Goal: Task Accomplishment & Management: Complete application form

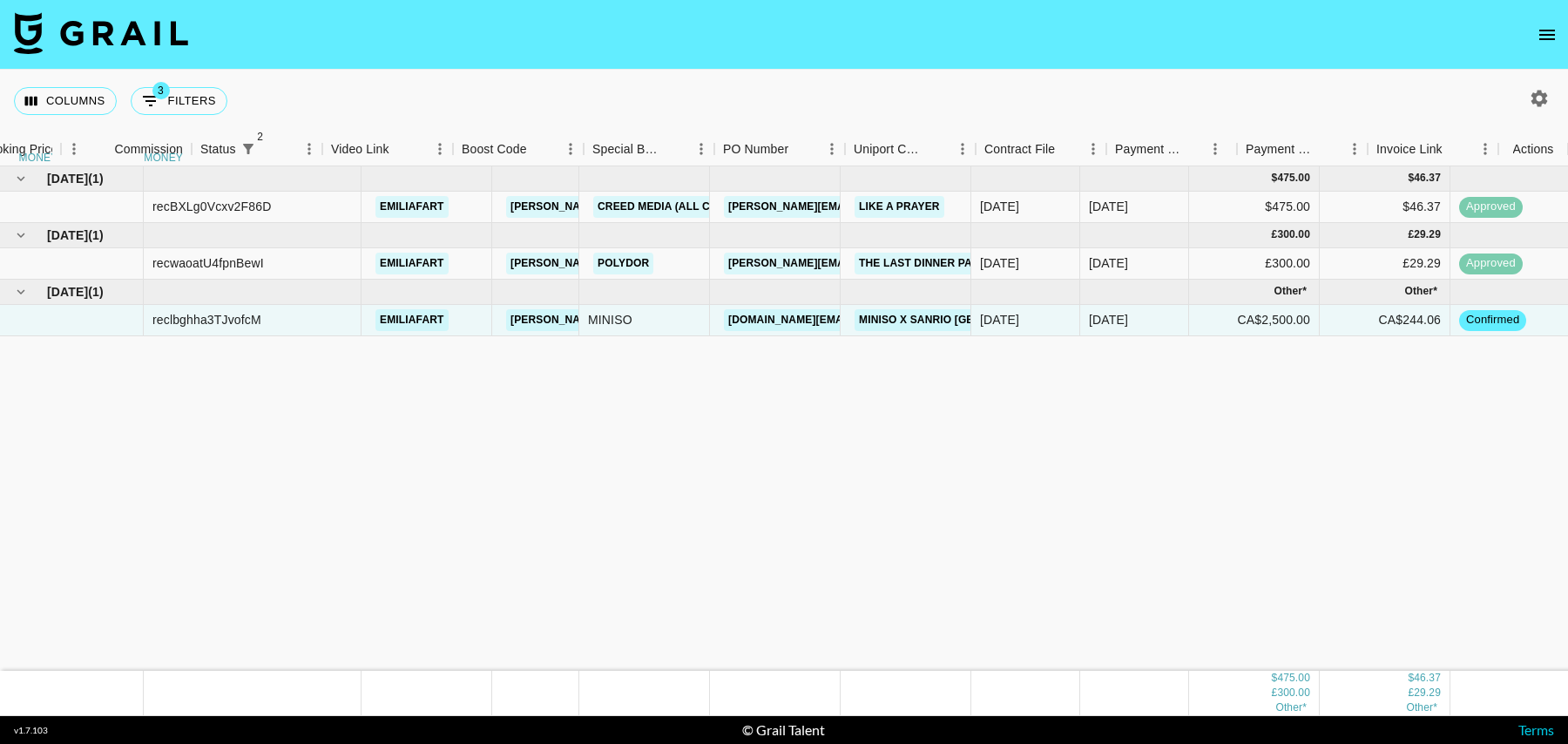
scroll to position [0, 1258]
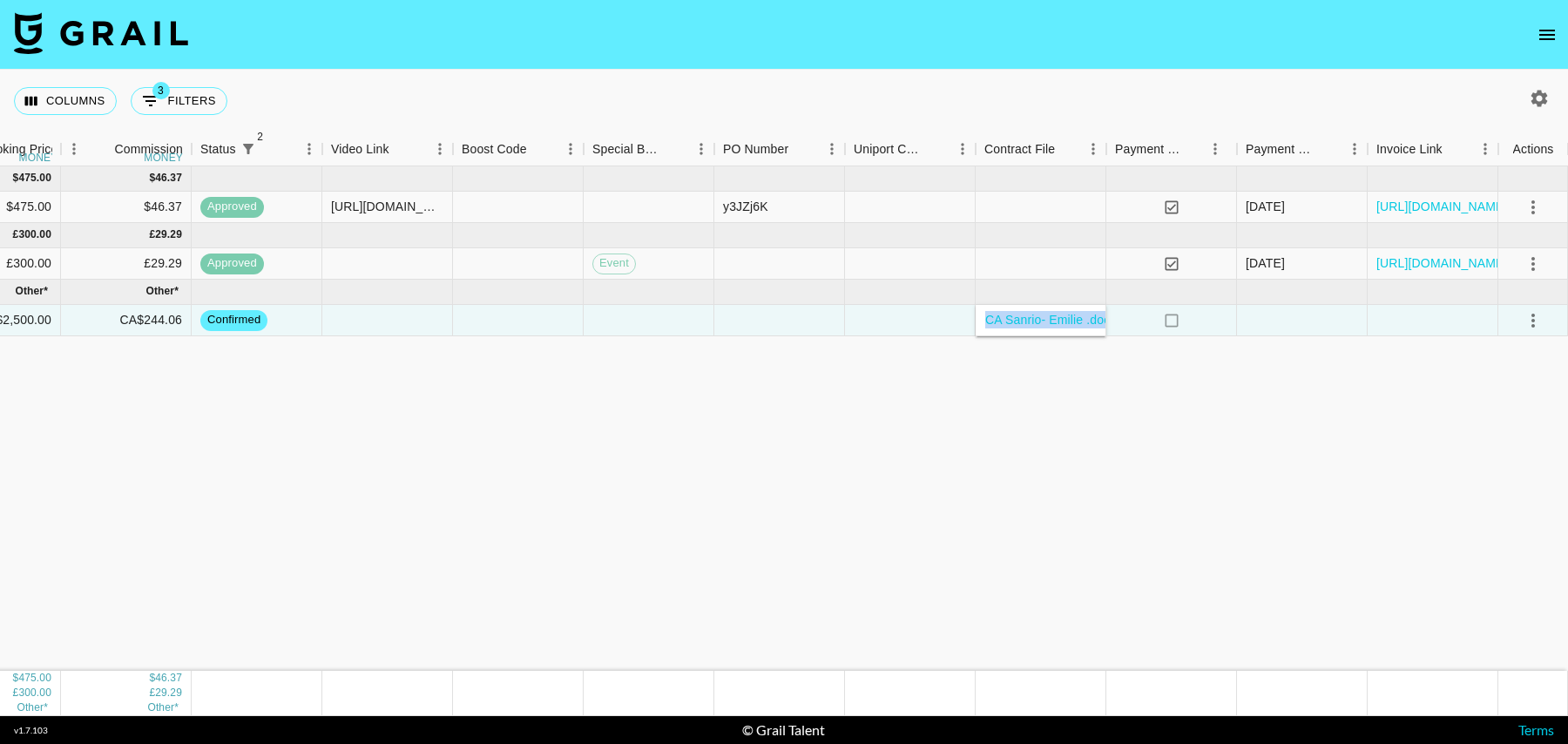
click at [1544, 32] on icon "open drawer" at bounding box center [1547, 34] width 20 height 20
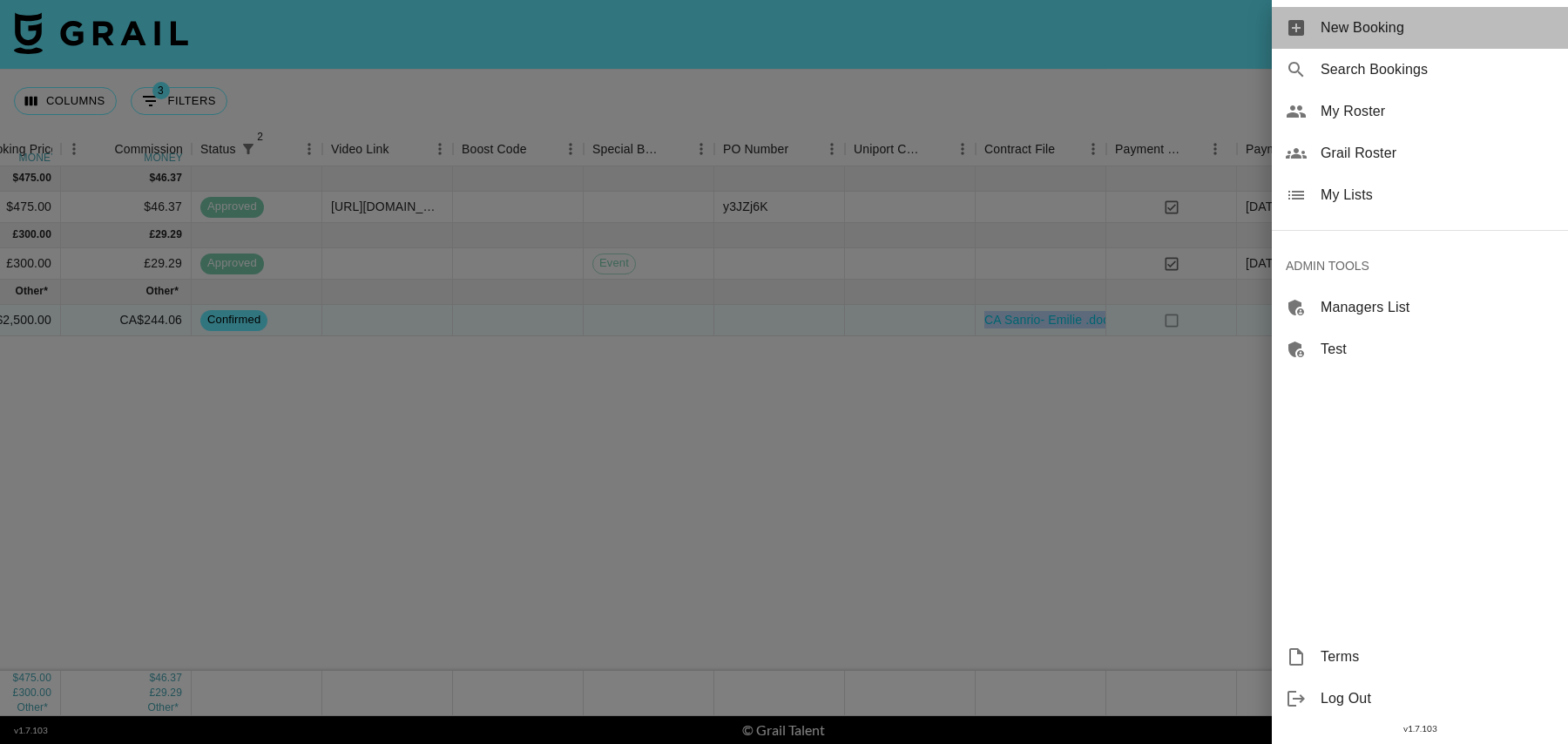
click at [1416, 39] on div "New Booking" at bounding box center [1419, 27] width 296 height 42
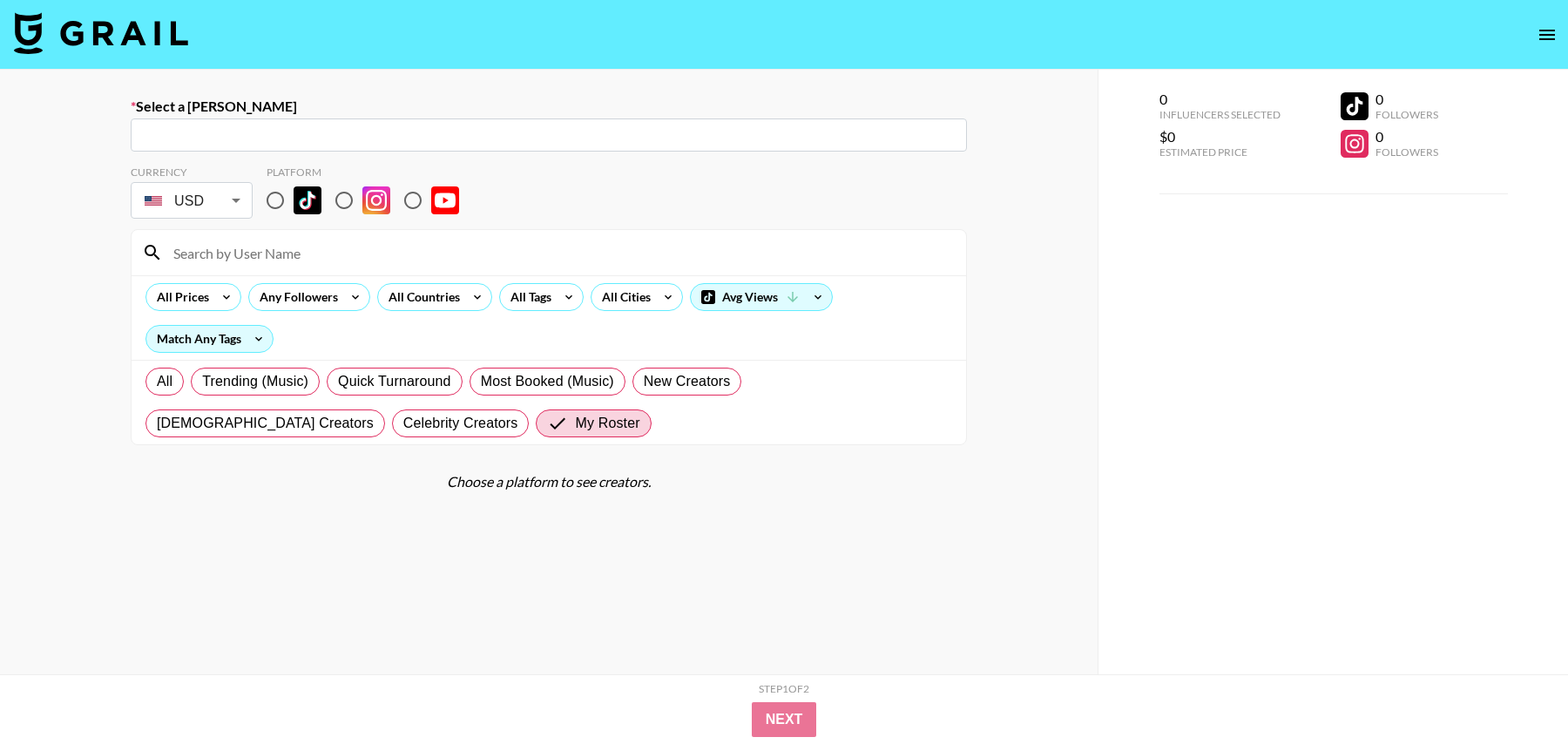
click at [384, 128] on input "text" at bounding box center [548, 136] width 815 height 20
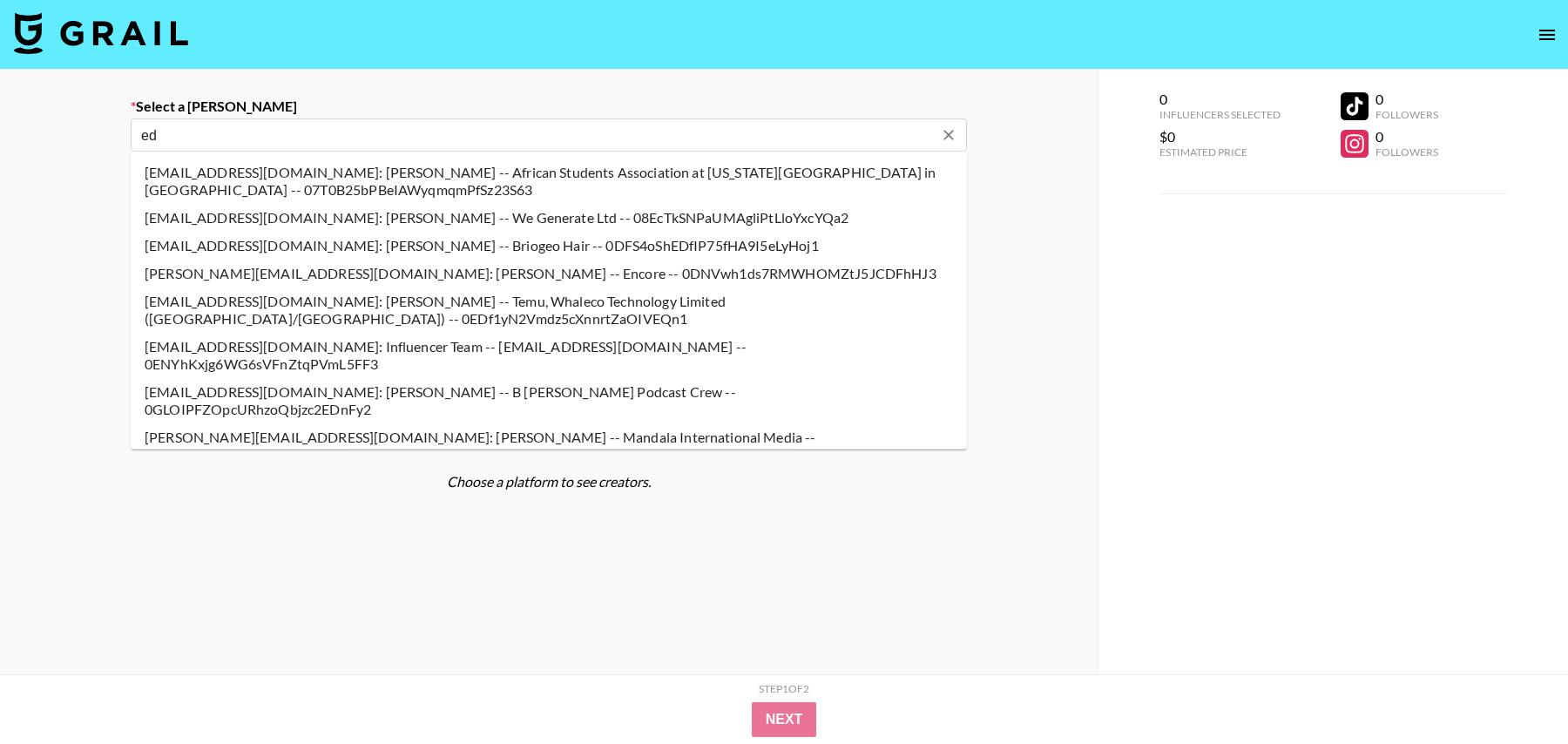
type input "[EMAIL_ADDRESS][DOMAIN_NAME]: [PERSON_NAME] -- Get Engaged -- RSzEh9zjpbfFff4eL…"
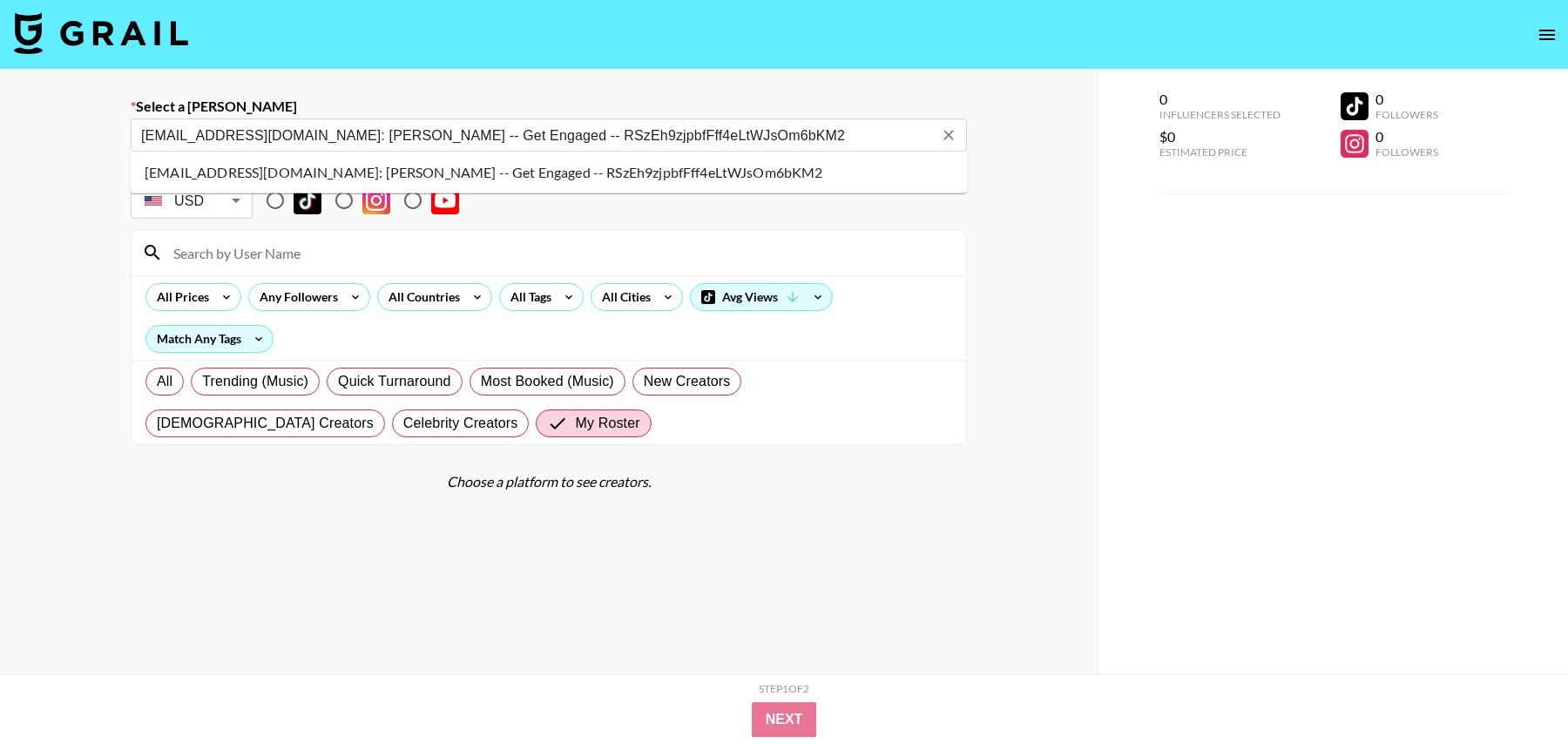
click at [339, 171] on li "[EMAIL_ADDRESS][DOMAIN_NAME]: [PERSON_NAME] -- Get Engaged -- RSzEh9zjpbfFff4eL…" at bounding box center [549, 173] width 837 height 28
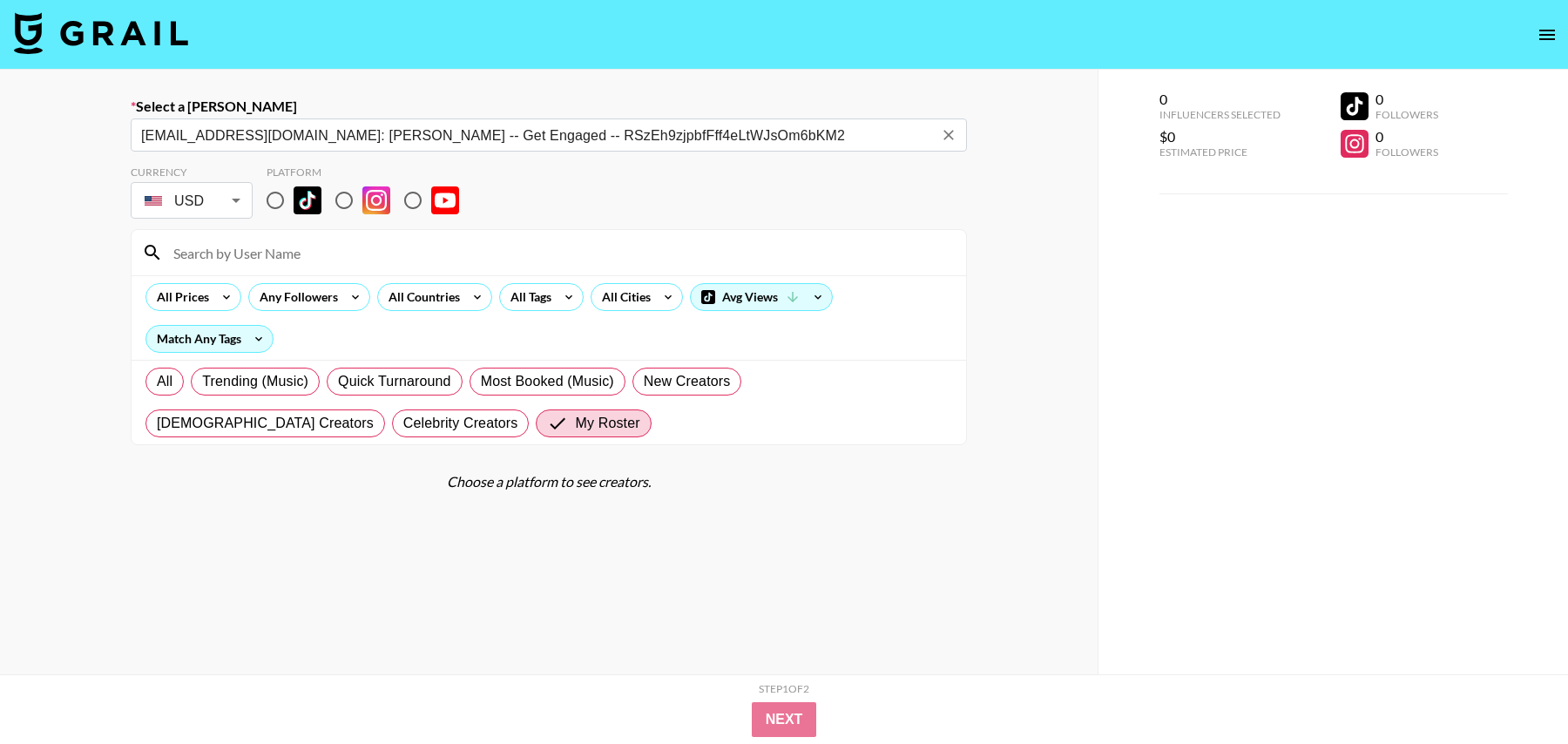
click at [273, 195] on input "radio" at bounding box center [274, 200] width 36 height 36
radio input "true"
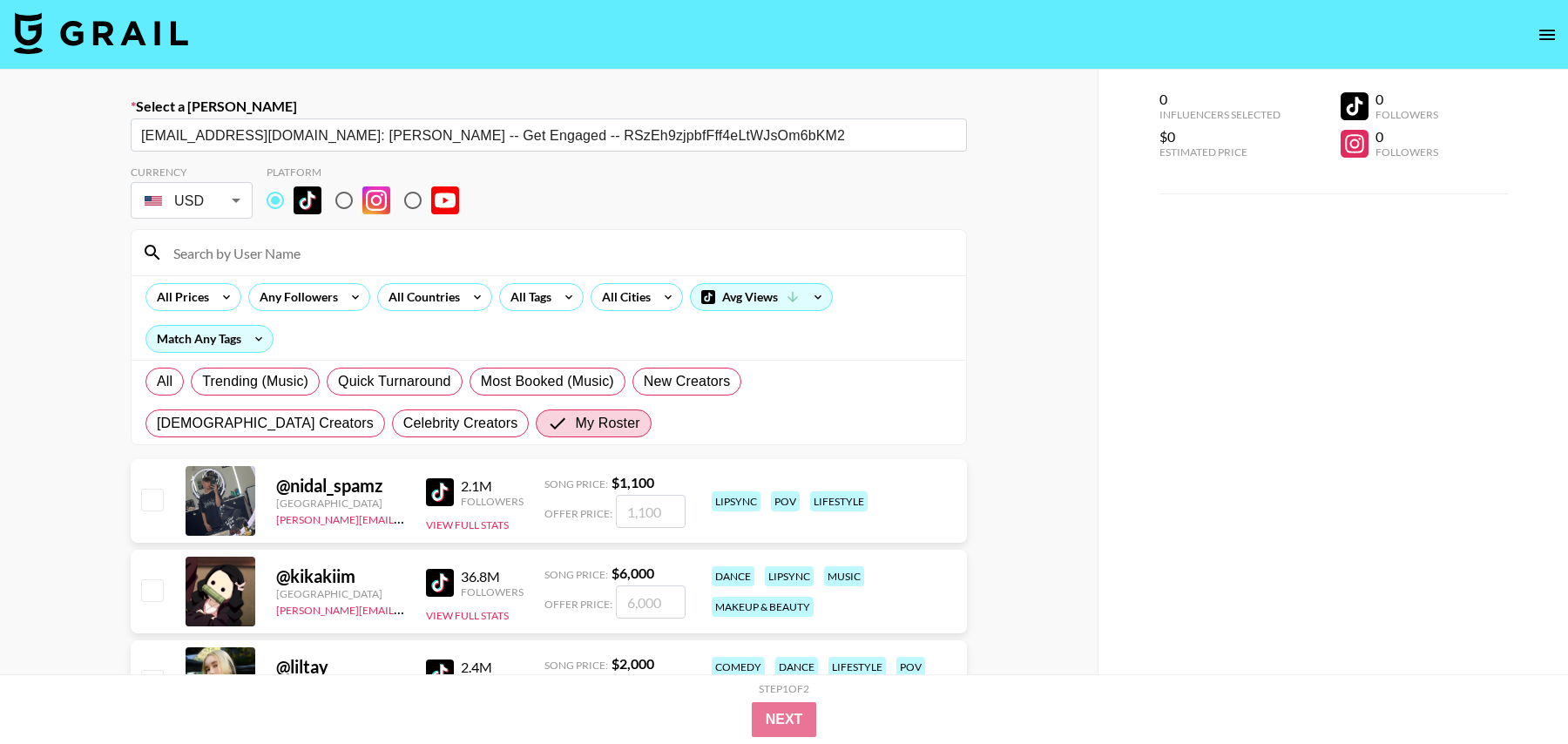
click at [273, 248] on input at bounding box center [559, 253] width 793 height 28
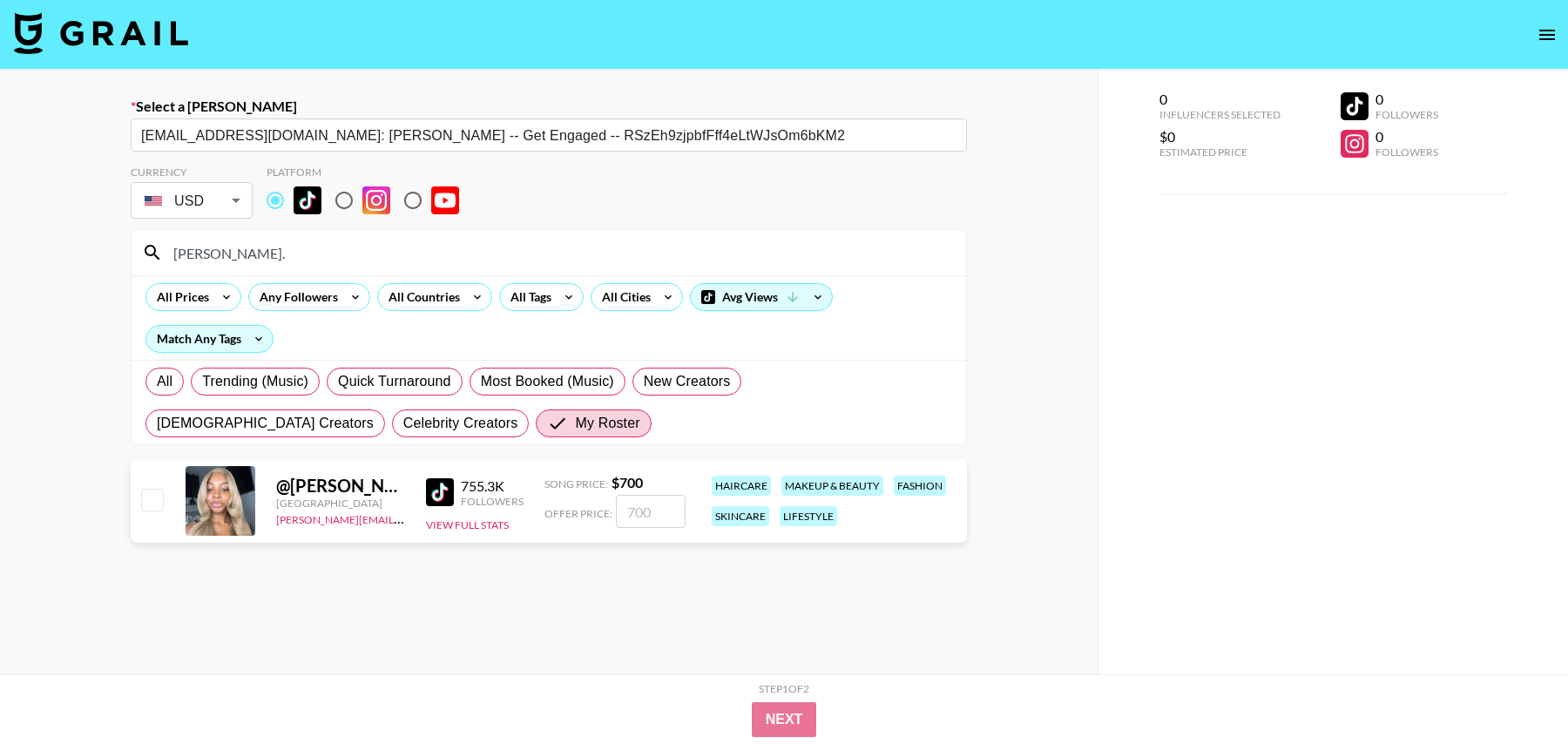
type input "[PERSON_NAME]."
click at [153, 504] on input "checkbox" at bounding box center [152, 499] width 20 height 20
checkbox input "true"
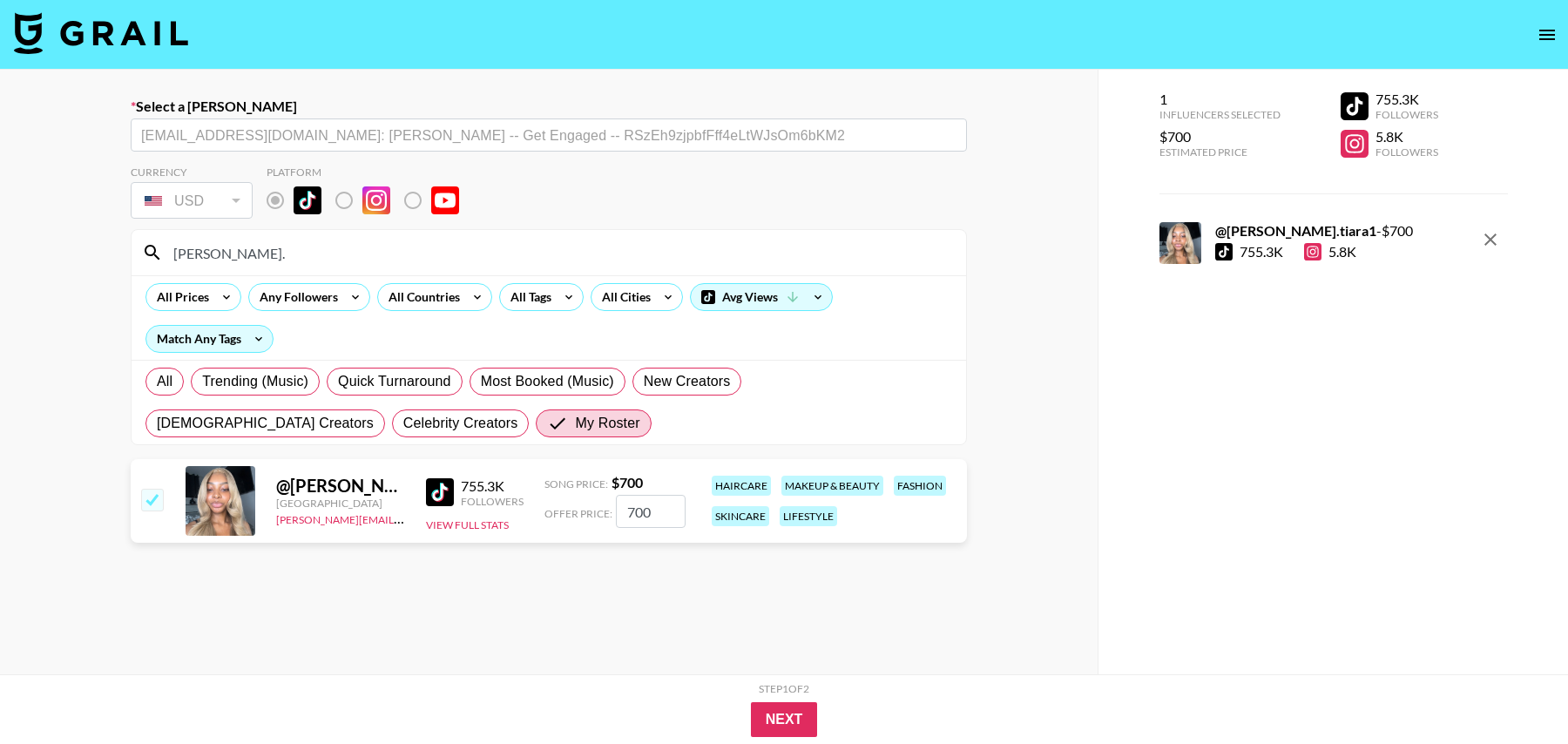
drag, startPoint x: 668, startPoint y: 505, endPoint x: 583, endPoint y: 504, distance: 85.0
click at [583, 504] on div "Offer Price: 700" at bounding box center [615, 512] width 141 height 33
type input "600"
click at [768, 601] on section "Currency USD USD ​ Platform jada. All Prices Any Followers All Countries All Ta…" at bounding box center [549, 454] width 837 height 604
click at [784, 715] on button "Next" at bounding box center [784, 719] width 67 height 34
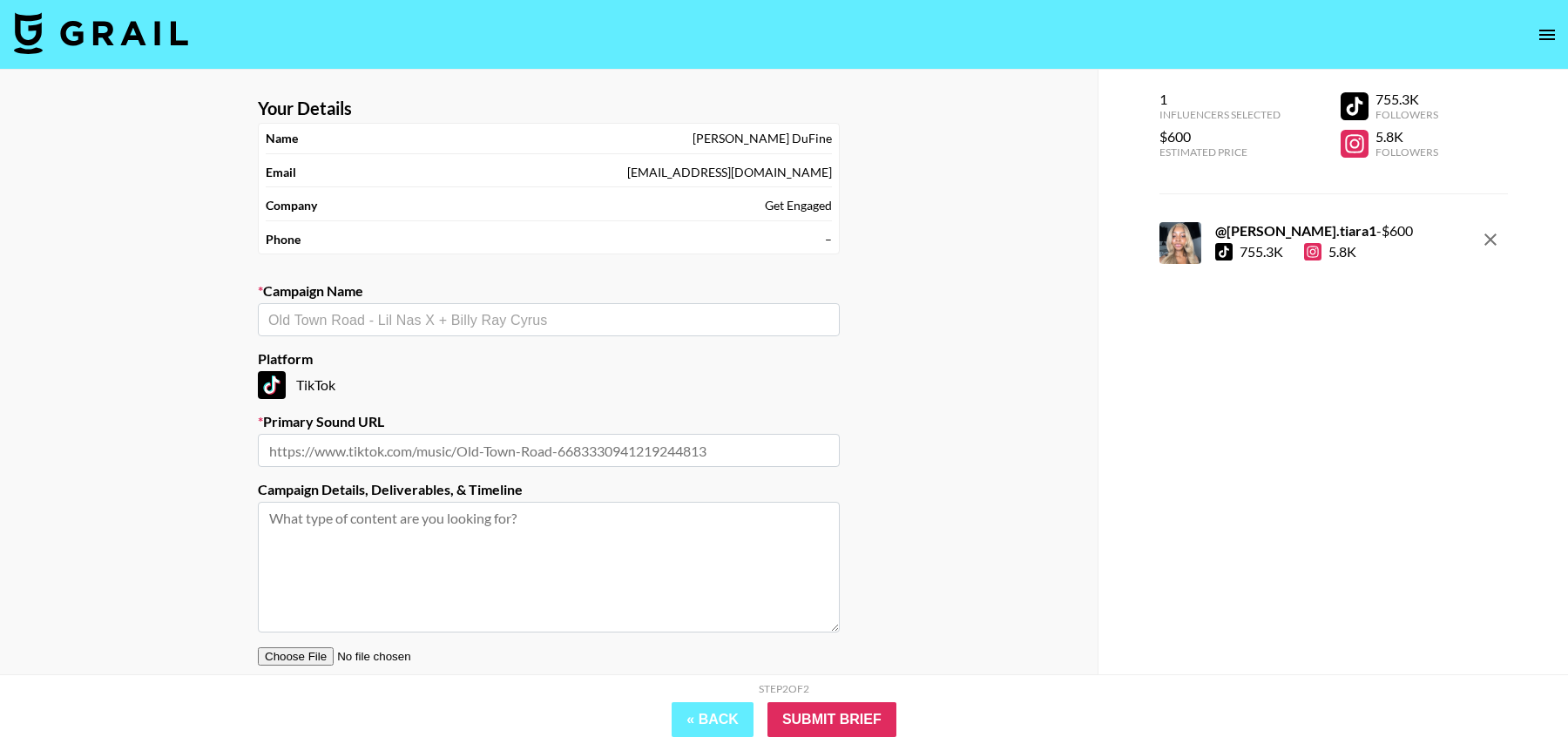
click at [384, 316] on input "text" at bounding box center [548, 321] width 560 height 20
paste input "Gorgeous Doja Cat"
click at [468, 360] on li "Add New Campaign: "Gorgeous Doja Cat"" at bounding box center [548, 355] width 582 height 28
type input "Gorgeous Doja Cat"
click at [459, 431] on div "Primary Sound URL" at bounding box center [548, 440] width 582 height 54
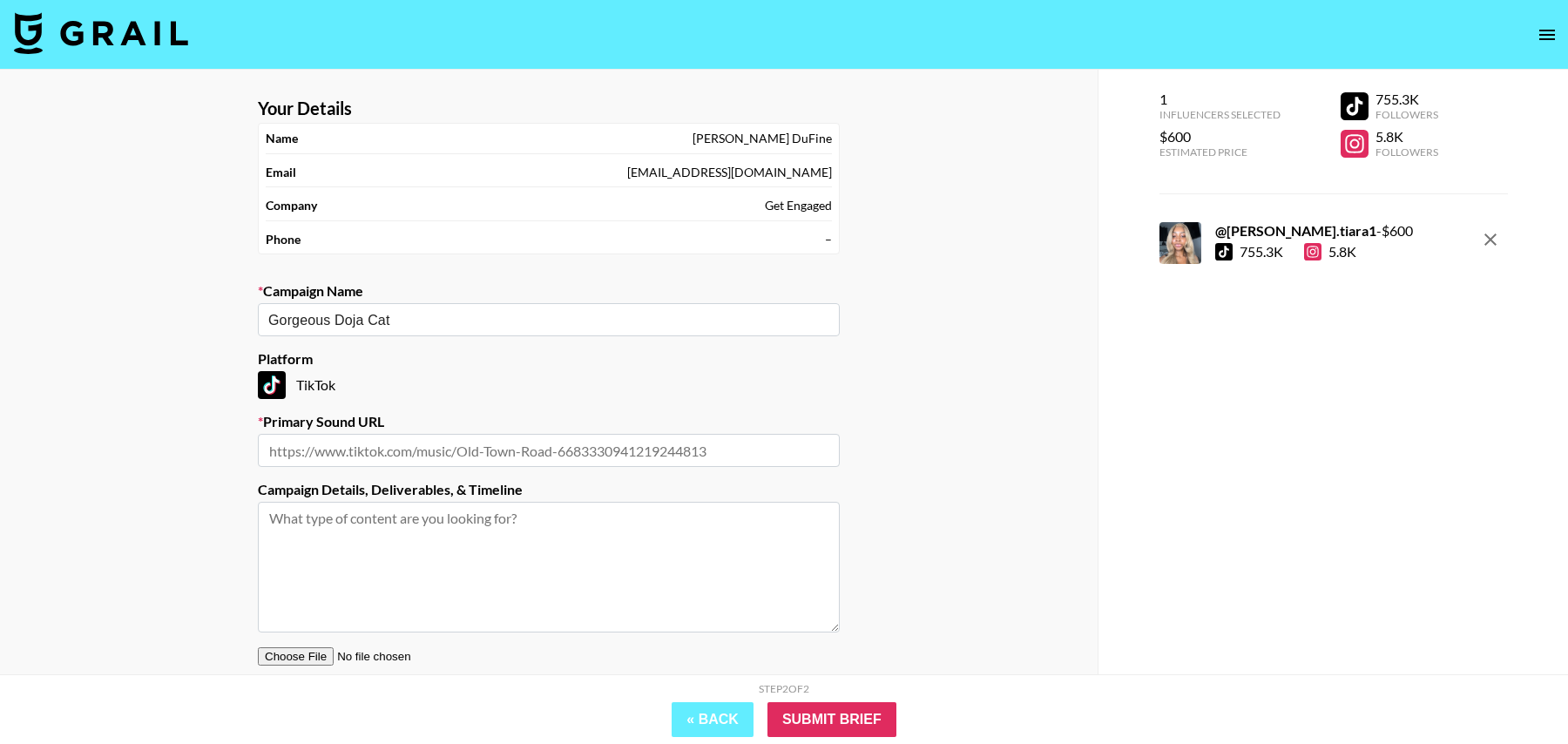
click at [459, 452] on input "text" at bounding box center [548, 451] width 582 height 33
paste input "[URL][DOMAIN_NAME]"
type input "[URL][DOMAIN_NAME]"
click at [483, 598] on textarea at bounding box center [548, 567] width 582 height 131
click at [856, 724] on input "Submit Brief" at bounding box center [832, 719] width 129 height 34
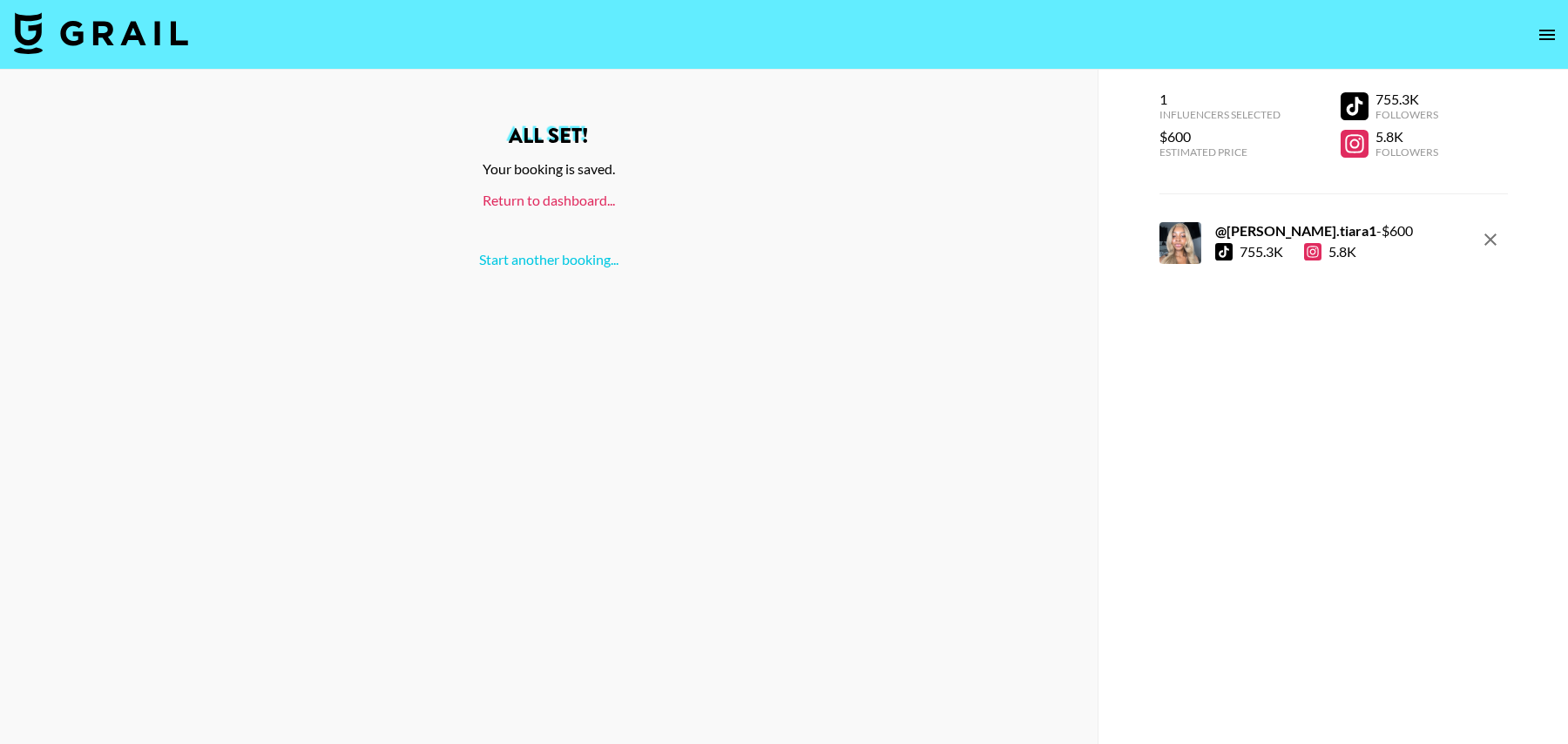
click at [541, 201] on link "Return to dashboard..." at bounding box center [548, 200] width 132 height 17
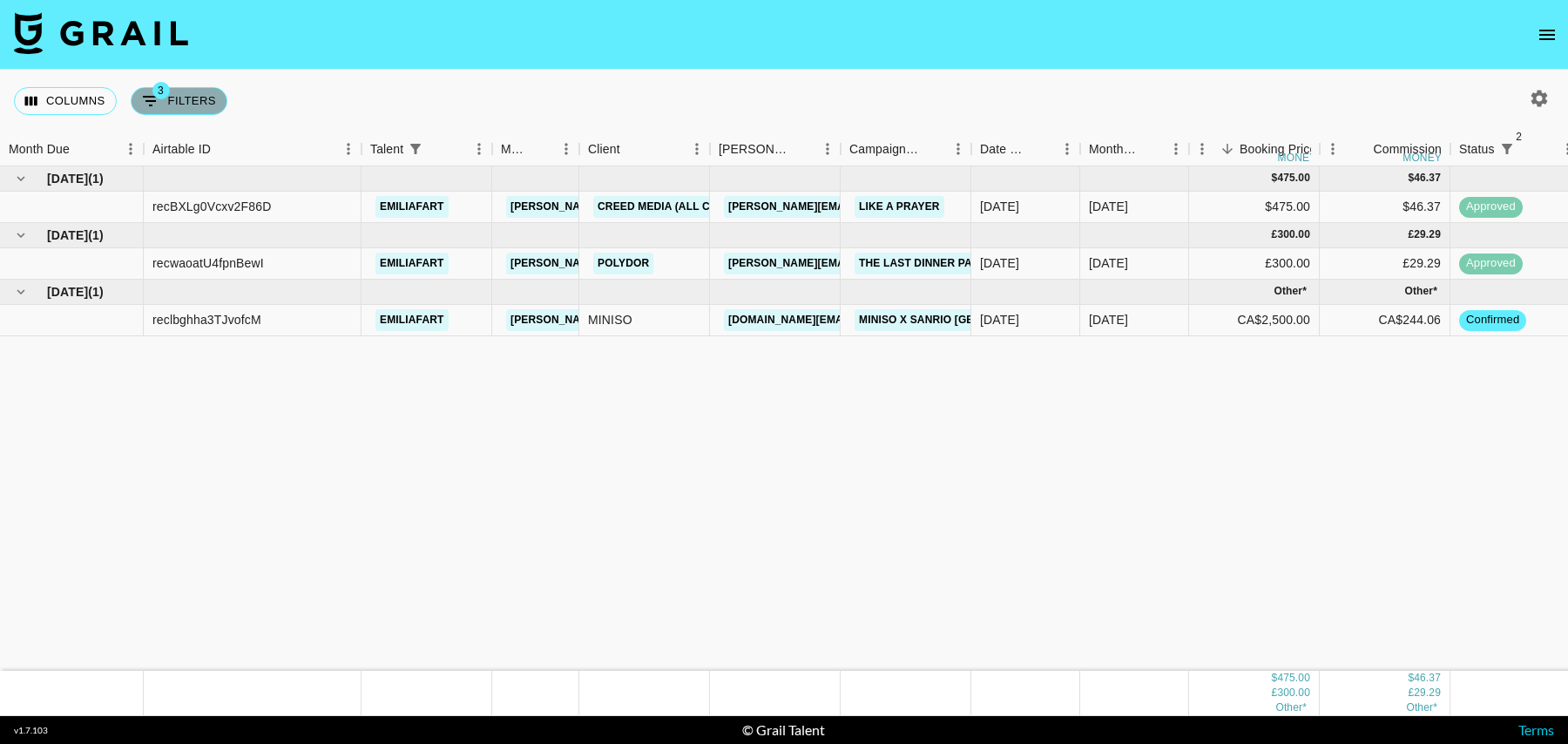
click at [200, 105] on button "3 Filters" at bounding box center [179, 101] width 97 height 28
select select "status"
select select "isNotAnyOf"
select select "status"
select select "isNotAnyOf"
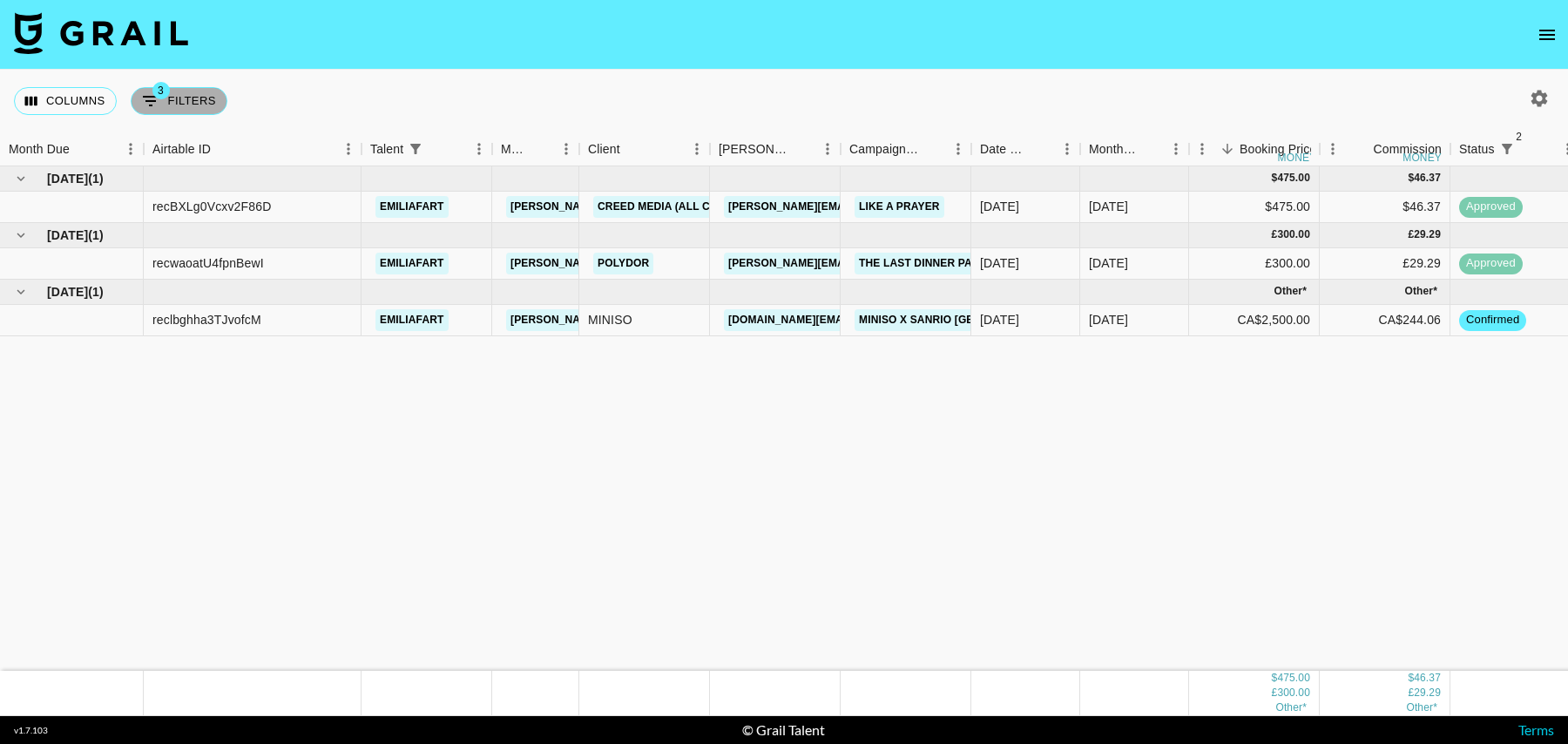
select select "talentName"
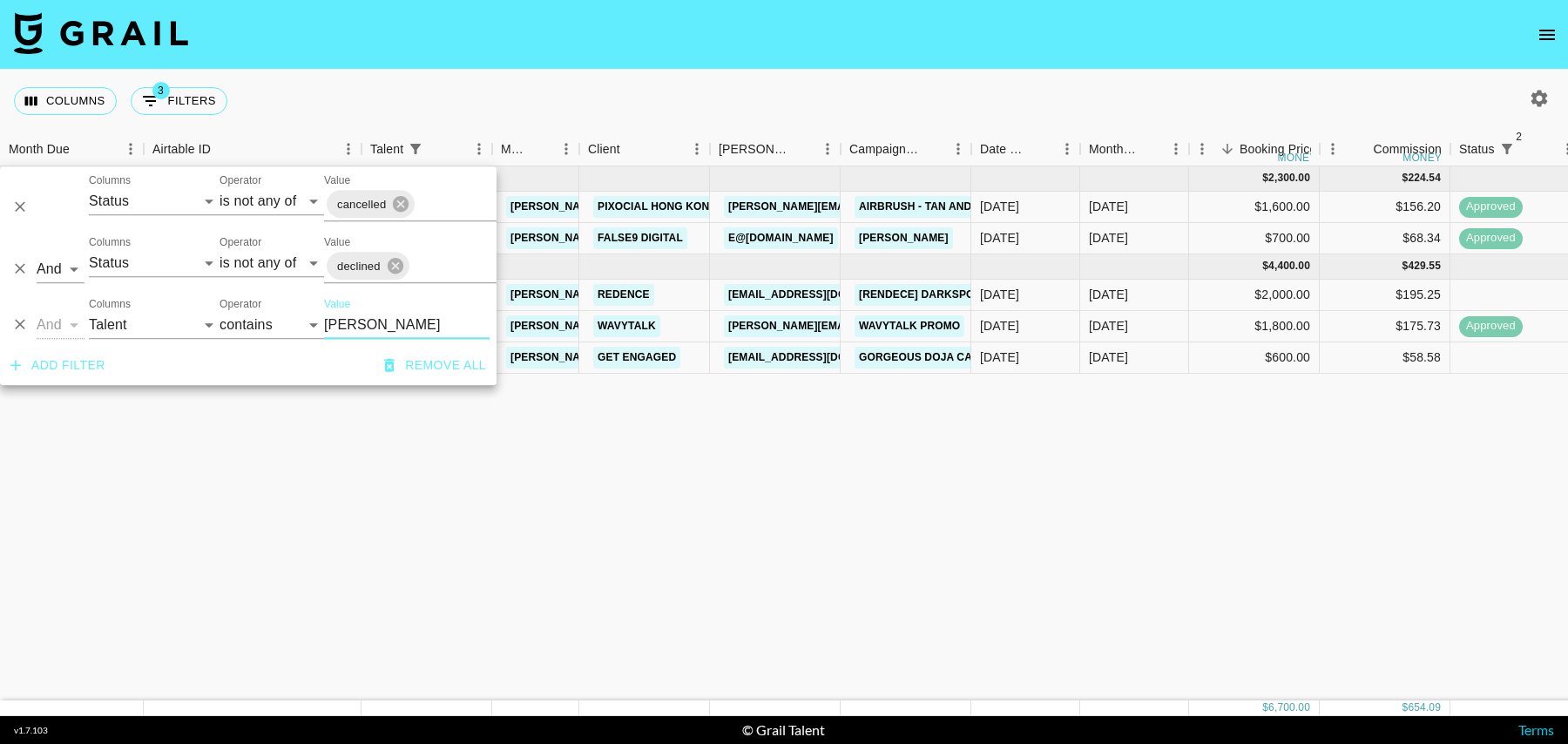
type input "jada"
click at [1243, 350] on div "$600.00" at bounding box center [1254, 358] width 131 height 32
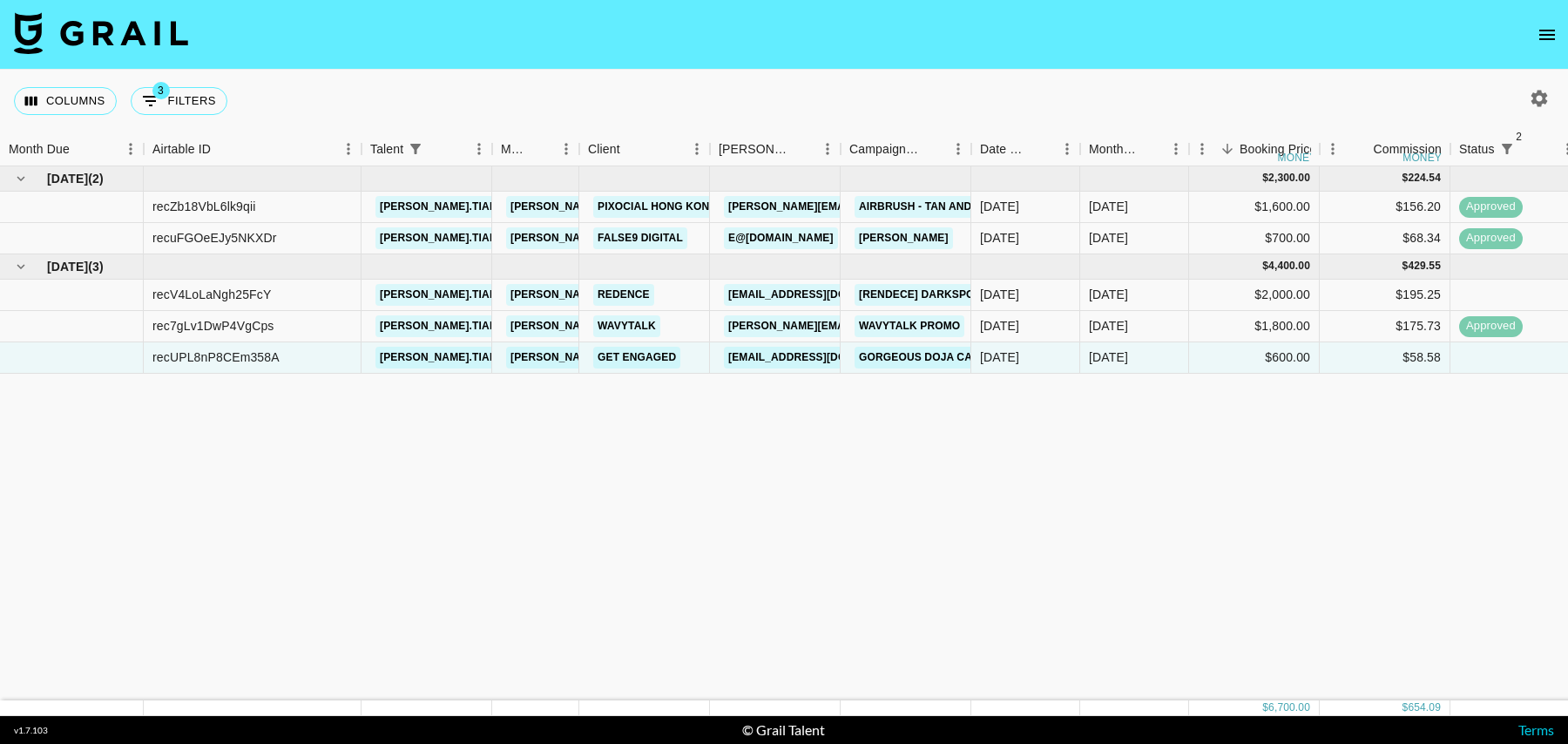
scroll to position [0, 1258]
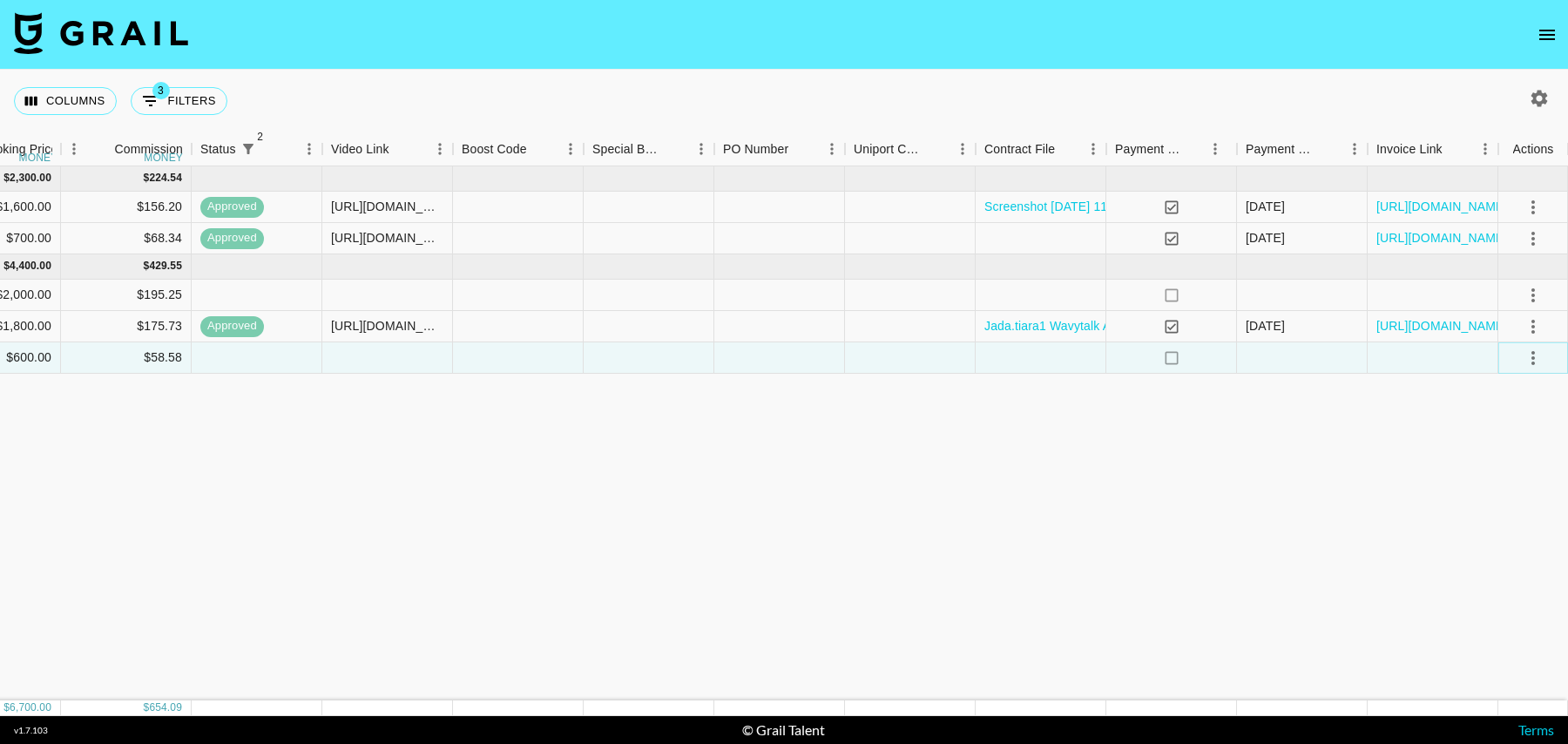
click at [1544, 360] on button "select merge strategy" at bounding box center [1533, 358] width 30 height 30
click at [1522, 397] on li "Confirm" at bounding box center [1511, 395] width 113 height 32
click at [1534, 295] on icon "select merge strategy" at bounding box center [1533, 295] width 4 height 14
click at [1519, 340] on li "Confirm" at bounding box center [1511, 332] width 113 height 32
click at [1400, 297] on div at bounding box center [1432, 296] width 131 height 32
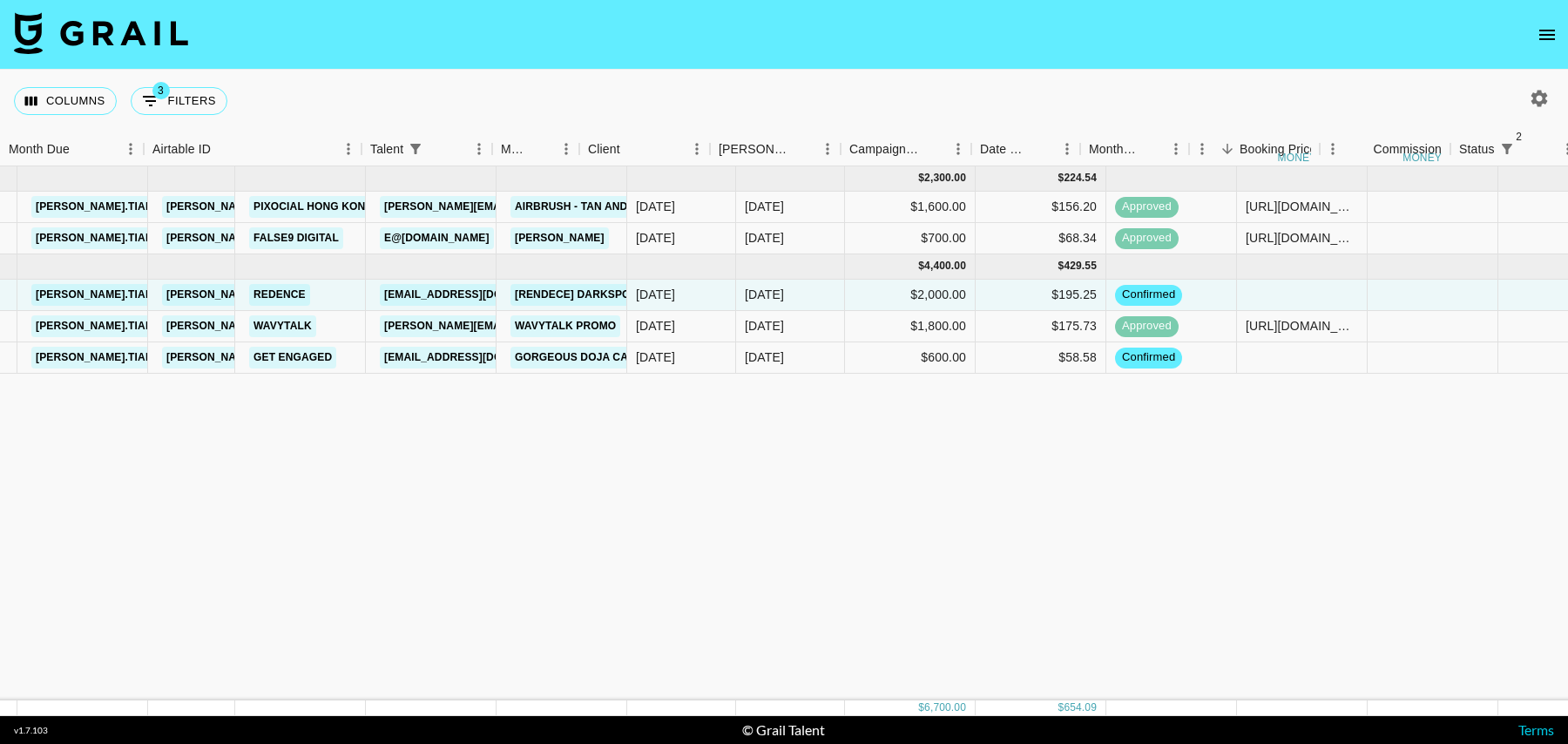
scroll to position [0, 0]
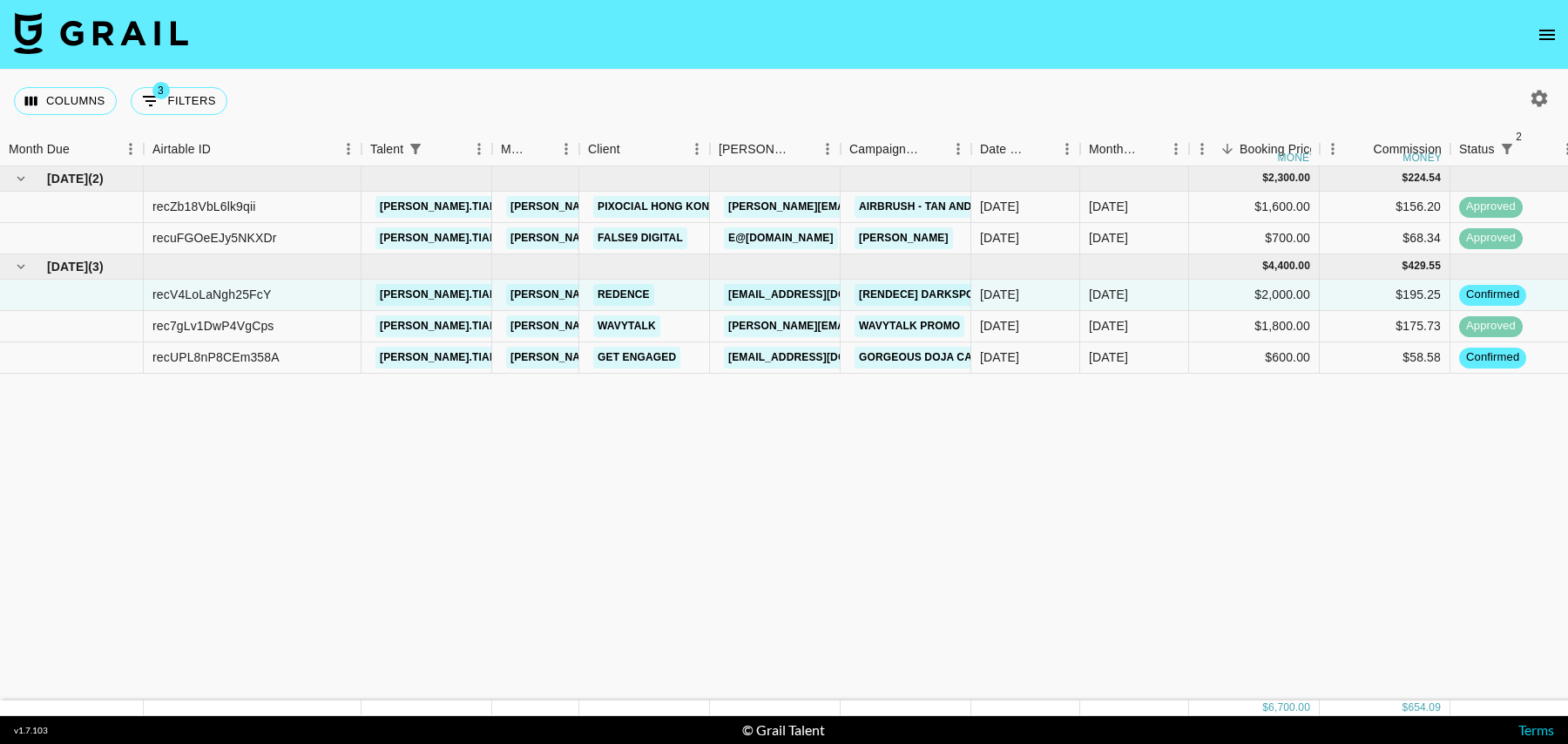
click at [189, 98] on button "3 Filters" at bounding box center [179, 101] width 97 height 28
select select "status"
select select "isNotAnyOf"
select select "status"
select select "isNotAnyOf"
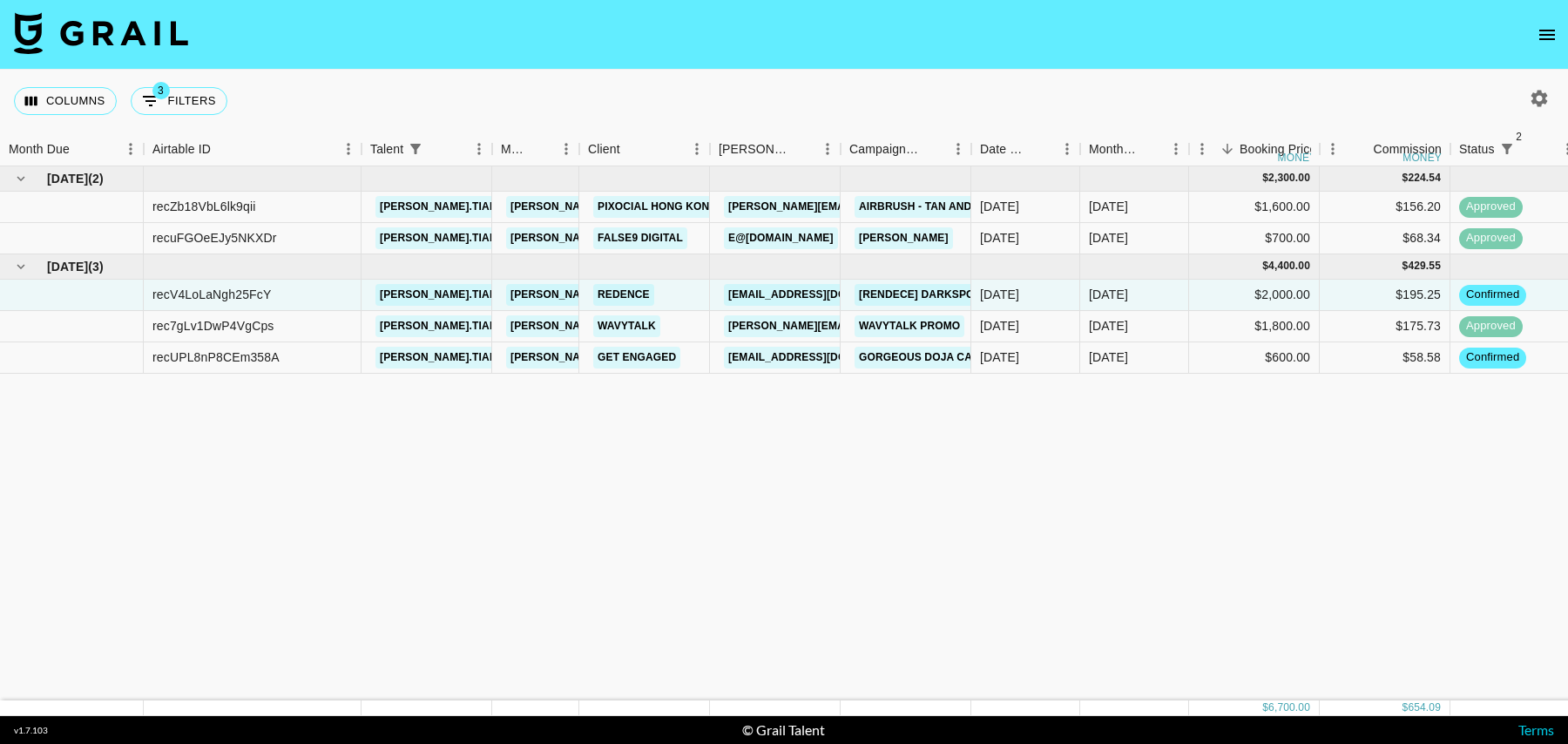
select select "talentName"
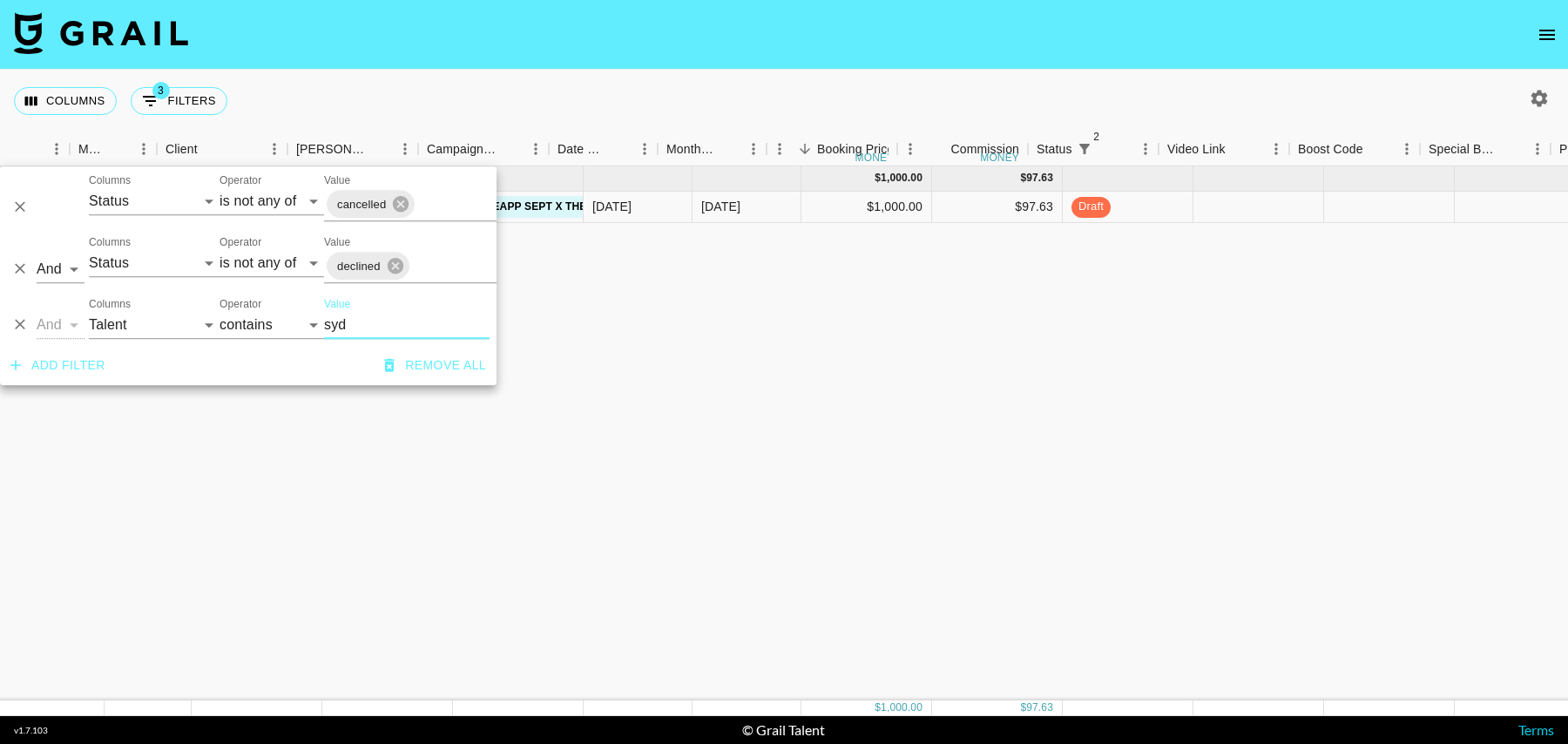
scroll to position [0, 422]
type input "syd"
click at [1228, 209] on div at bounding box center [1223, 207] width 131 height 32
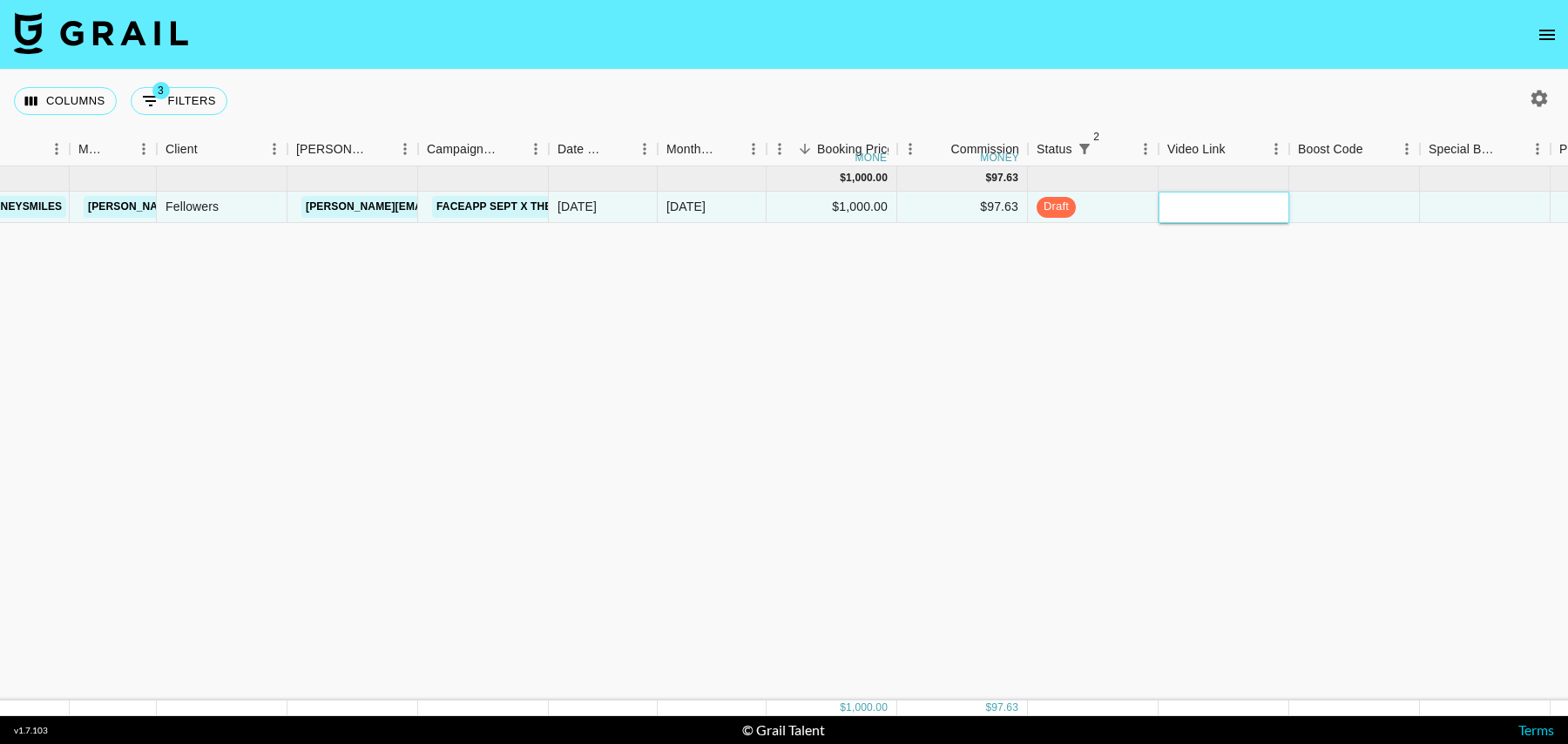
click at [1204, 208] on input "text" at bounding box center [1223, 206] width 128 height 14
paste input "https://www.instagram.com/reel/DO818Y0iiCP/"
type input "https://www.instagram.com/reel/DO818Y0iiCP/"
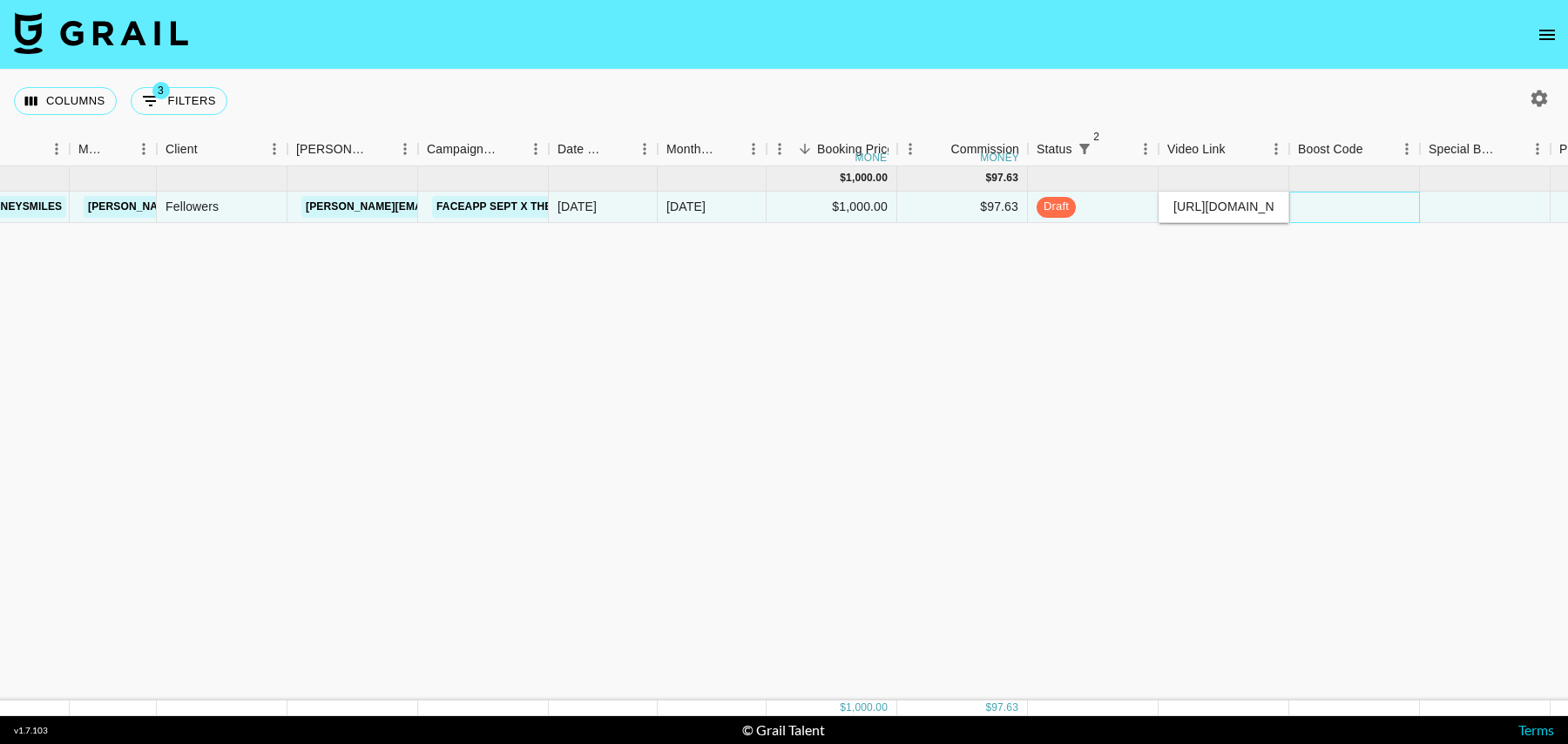
click at [1335, 206] on div at bounding box center [1354, 207] width 131 height 32
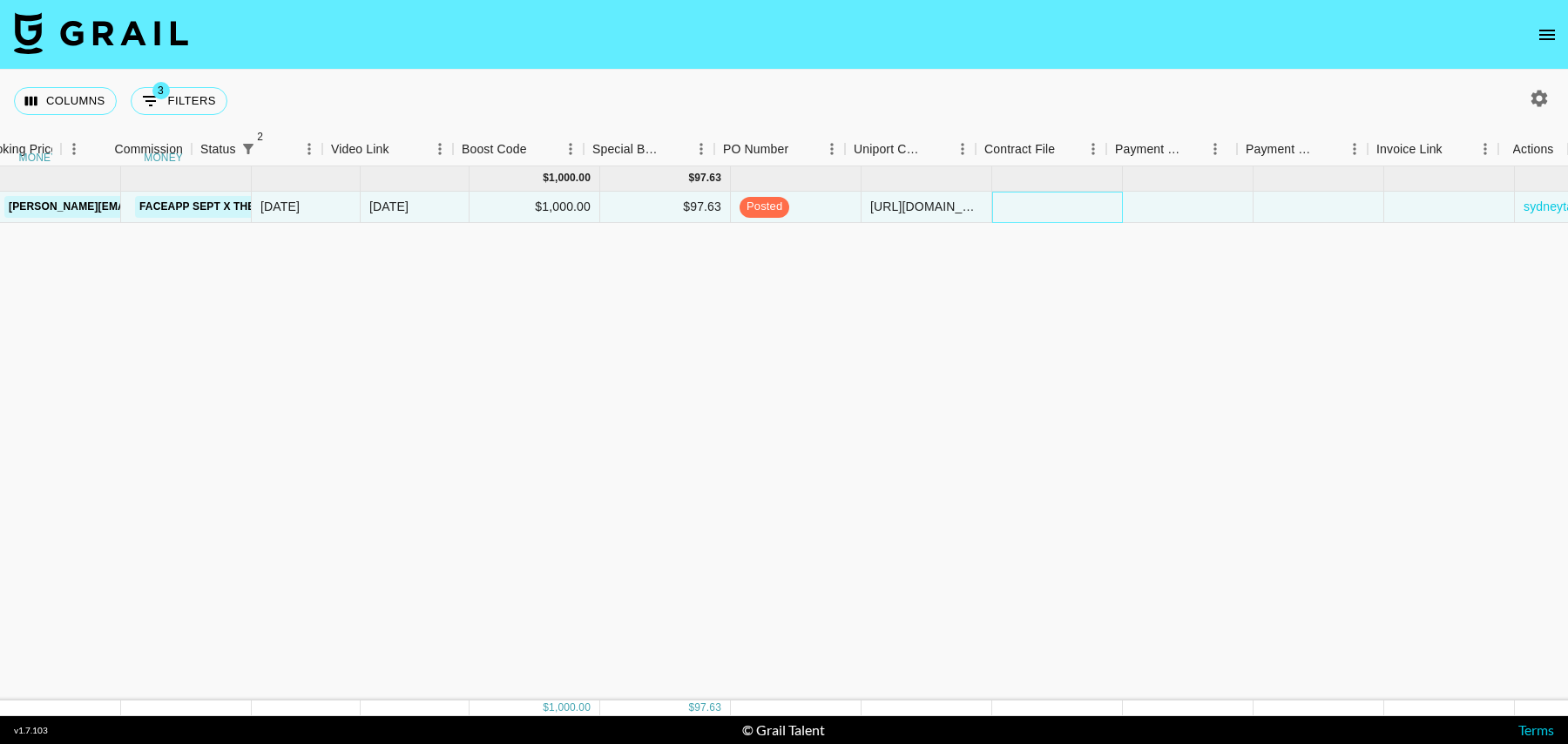
scroll to position [0, 1258]
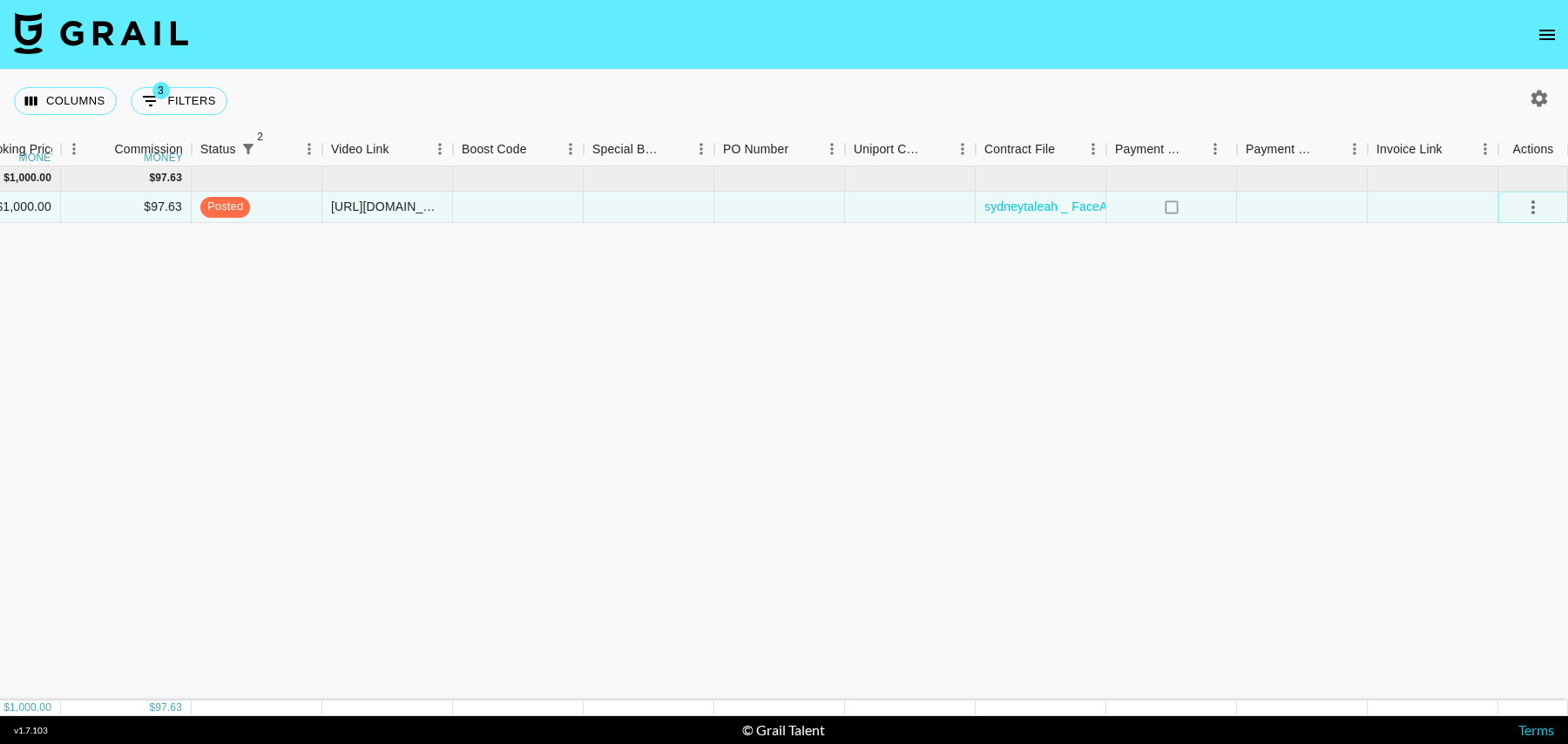
click at [1528, 206] on icon "select merge strategy" at bounding box center [1533, 207] width 20 height 20
click at [1485, 369] on div "Approve" at bounding box center [1495, 369] width 53 height 20
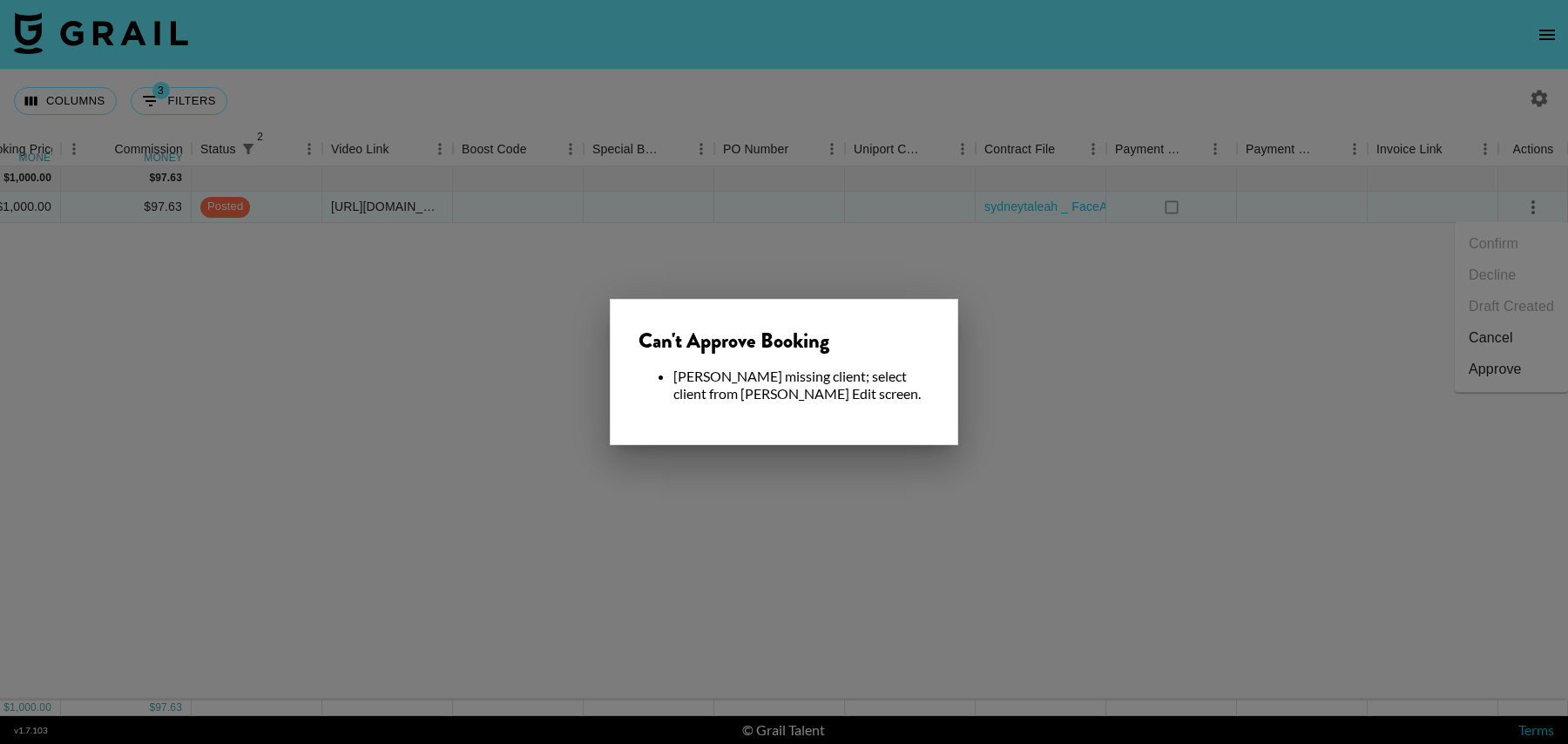
click at [775, 481] on div at bounding box center [784, 372] width 1568 height 744
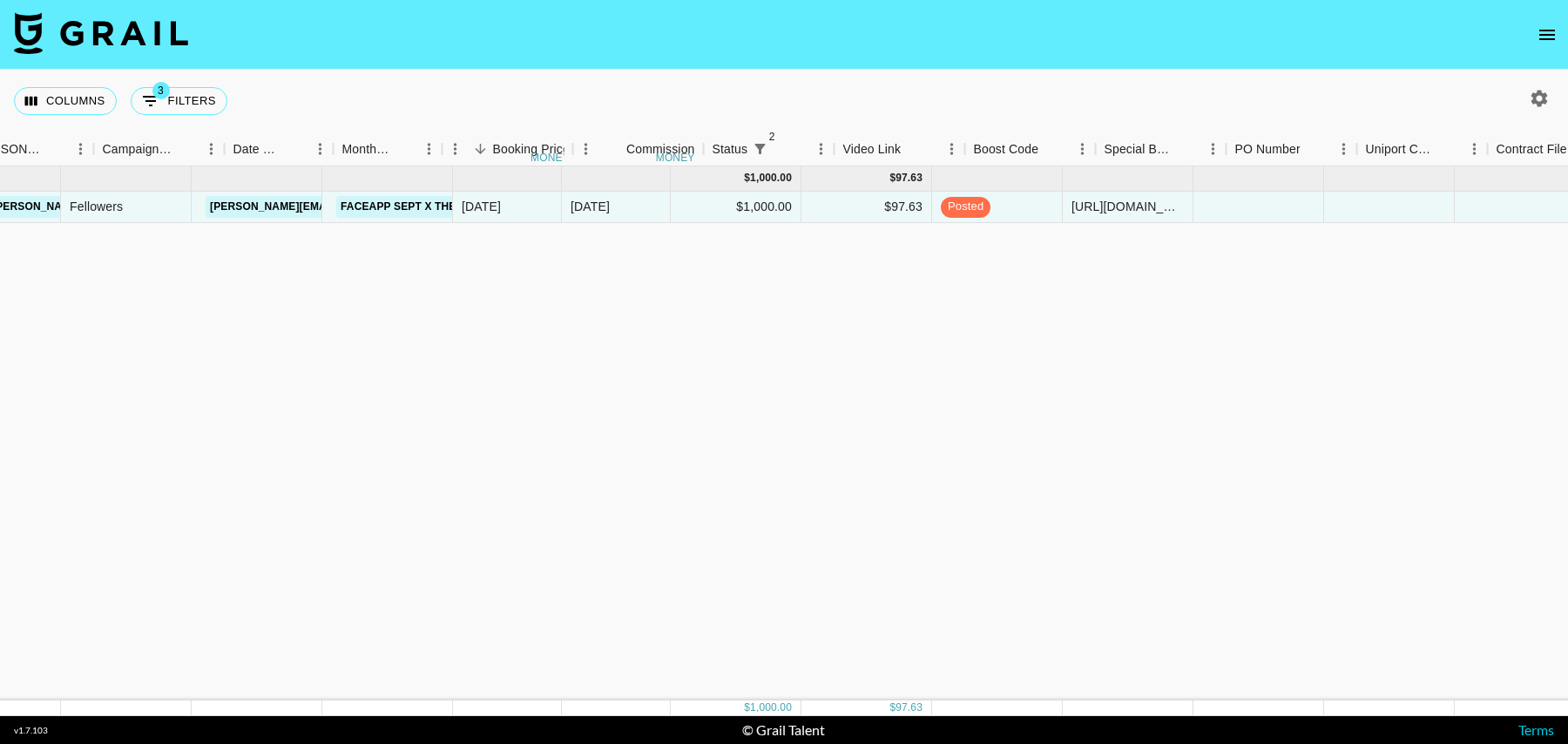
scroll to position [0, 0]
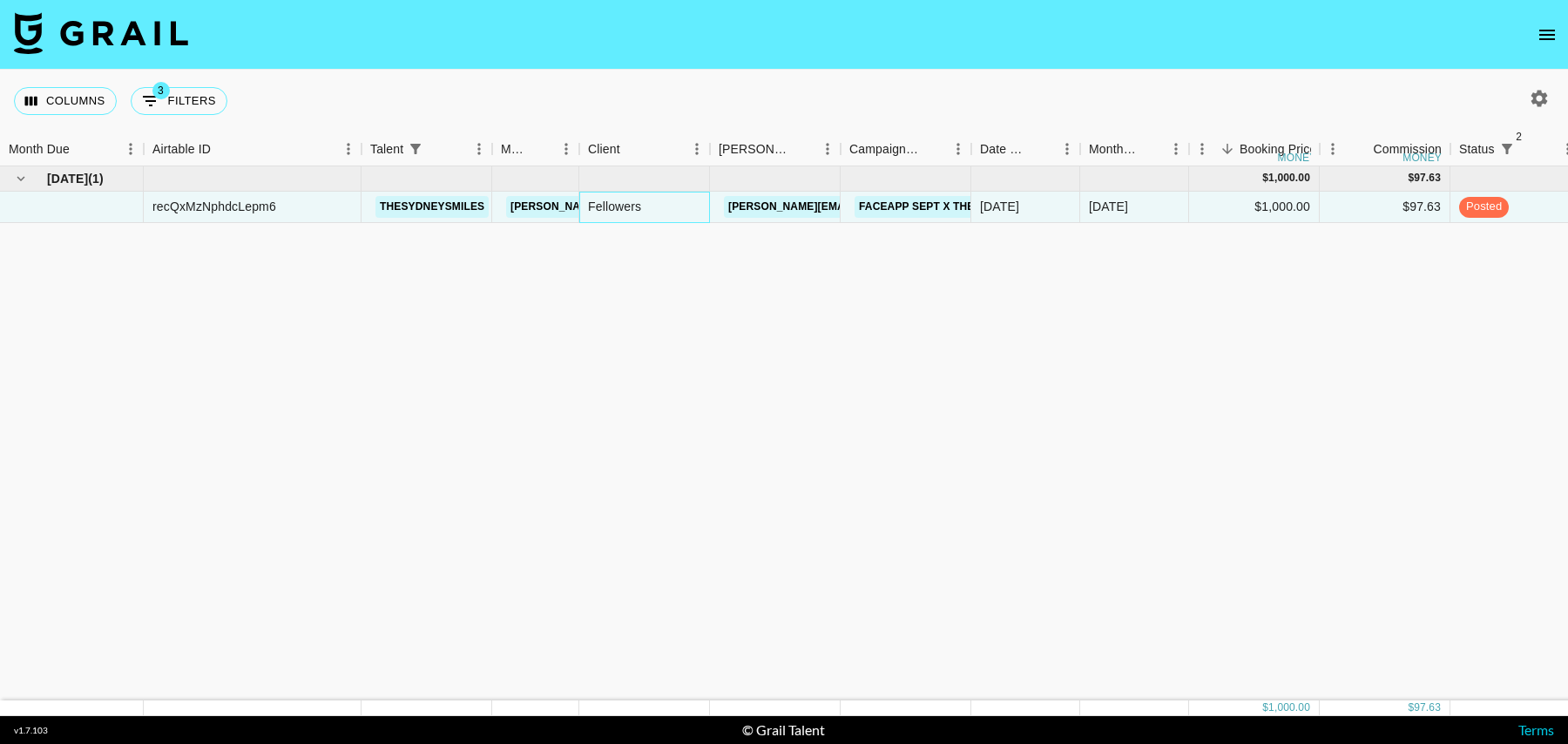
click at [631, 210] on div "Fellowers" at bounding box center [644, 207] width 131 height 32
click at [670, 210] on div "Fellowers" at bounding box center [644, 207] width 131 height 32
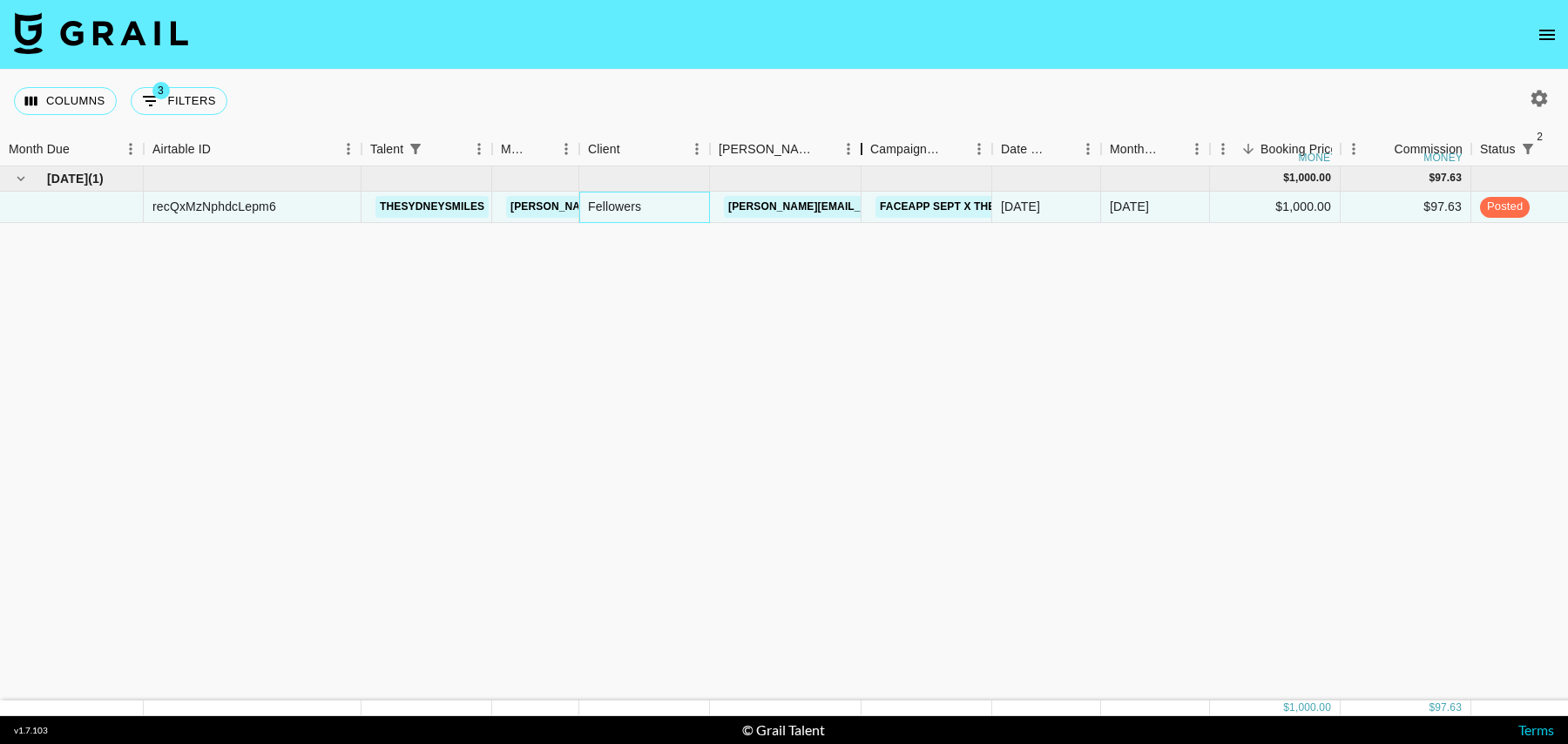
drag, startPoint x: 838, startPoint y: 157, endPoint x: 894, endPoint y: 157, distance: 56.0
click at [872, 157] on div "Booker" at bounding box center [862, 149] width 20 height 34
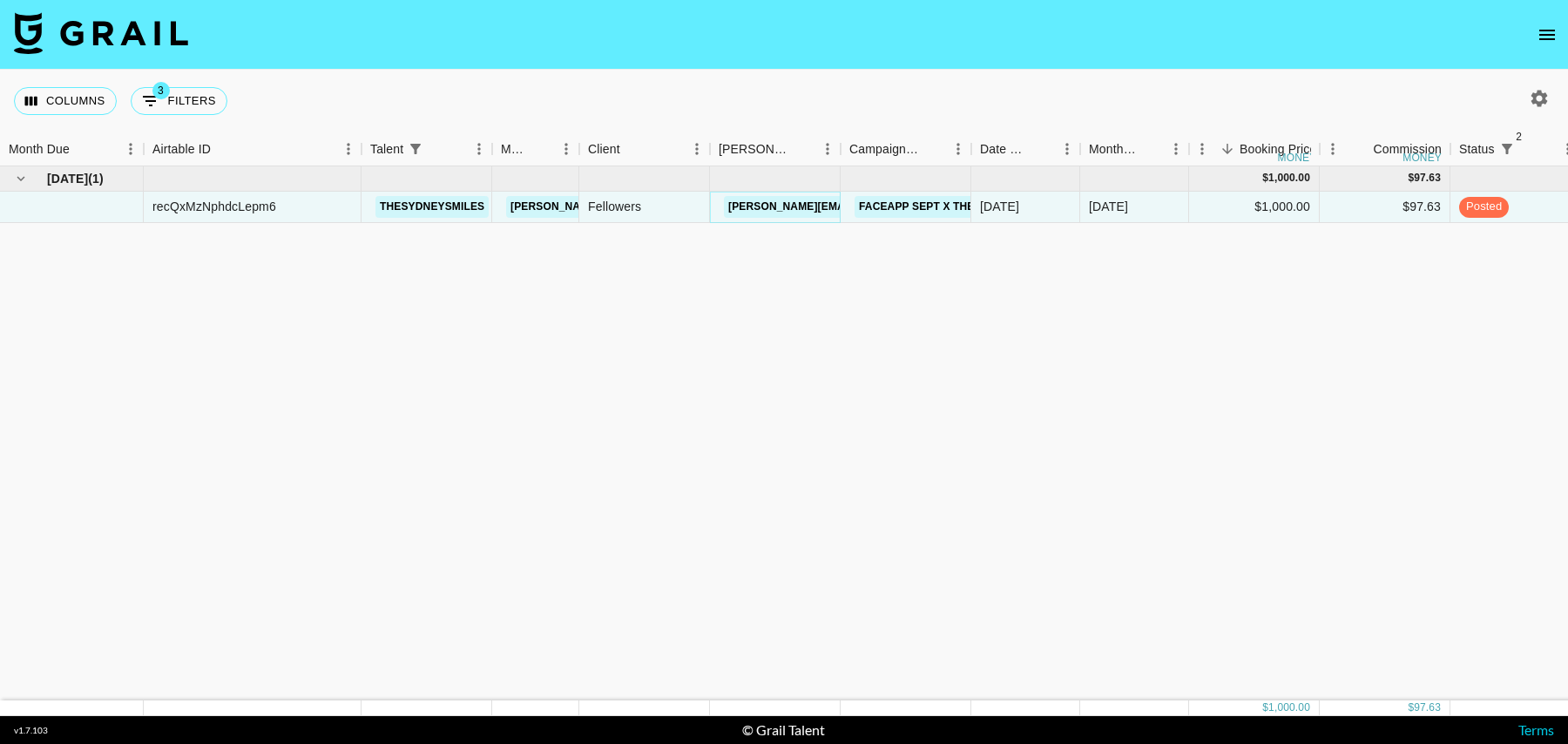
click at [797, 207] on link "kate@fellowers.ai" at bounding box center [823, 206] width 197 height 21
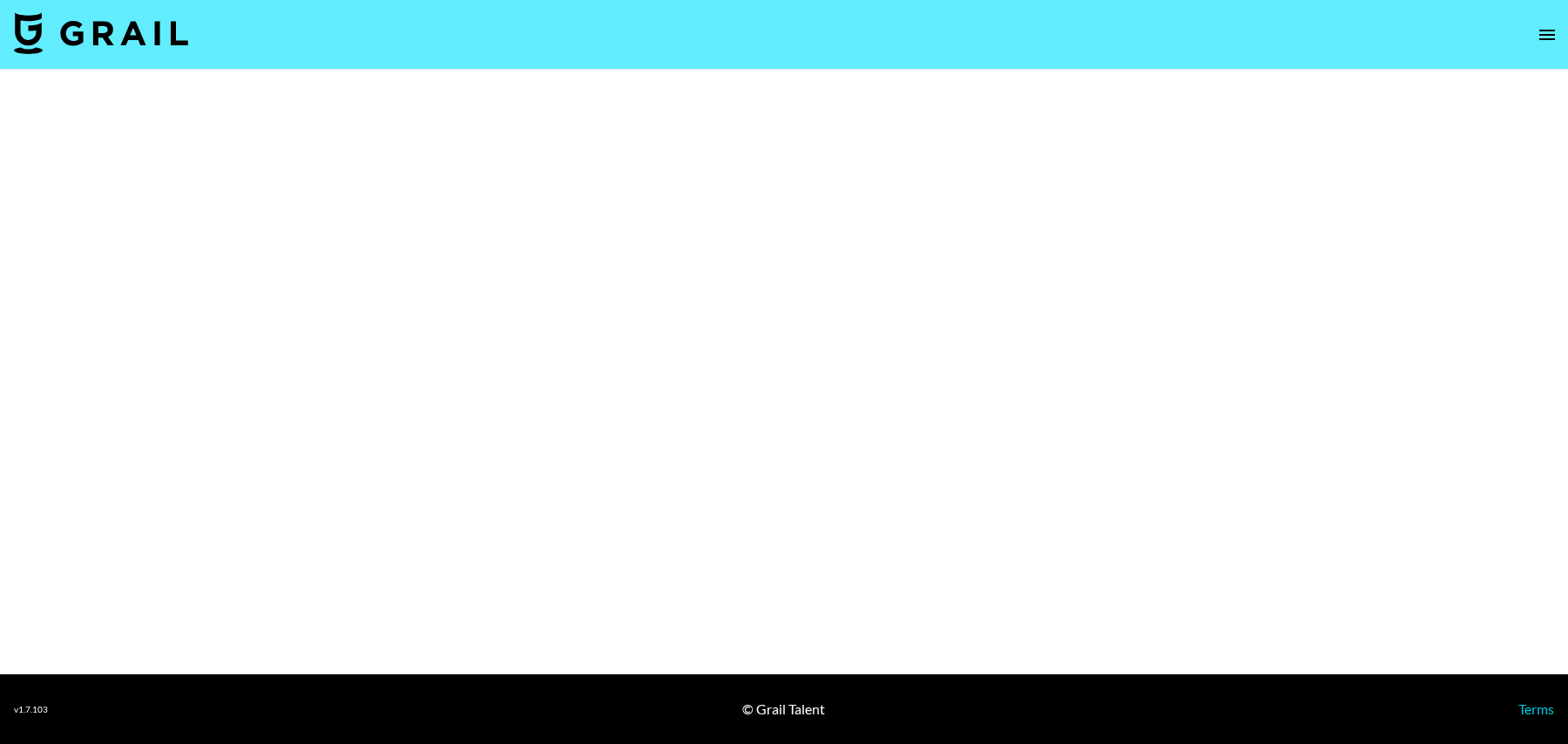
select select "Multi"
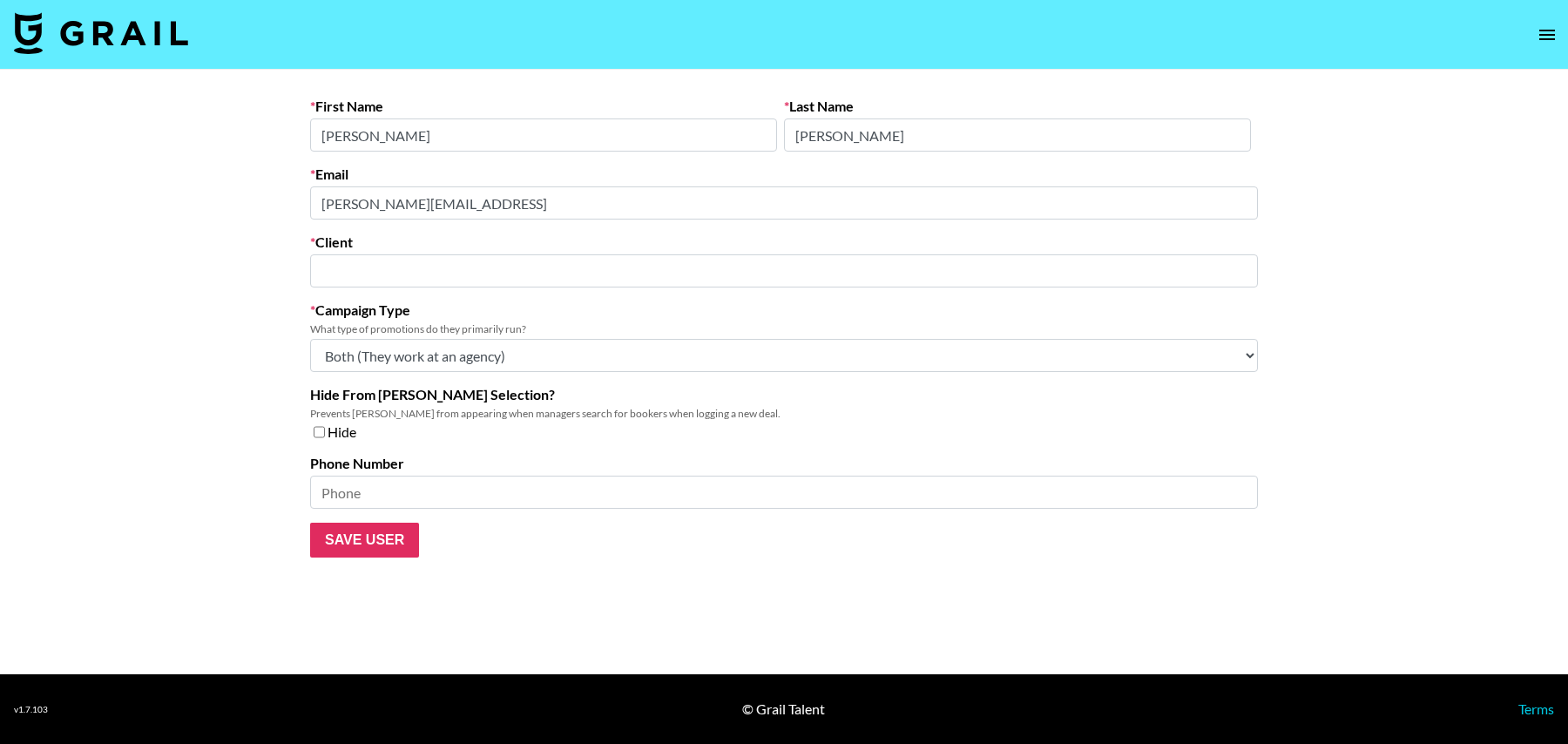
click at [417, 274] on input "text" at bounding box center [784, 272] width 927 height 20
click at [408, 312] on div "Fellowers" at bounding box center [406, 308] width 164 height 18
type input "Fellowers"
click at [364, 541] on input "Save User" at bounding box center [364, 539] width 109 height 34
click at [368, 541] on input "Save User" at bounding box center [364, 539] width 109 height 34
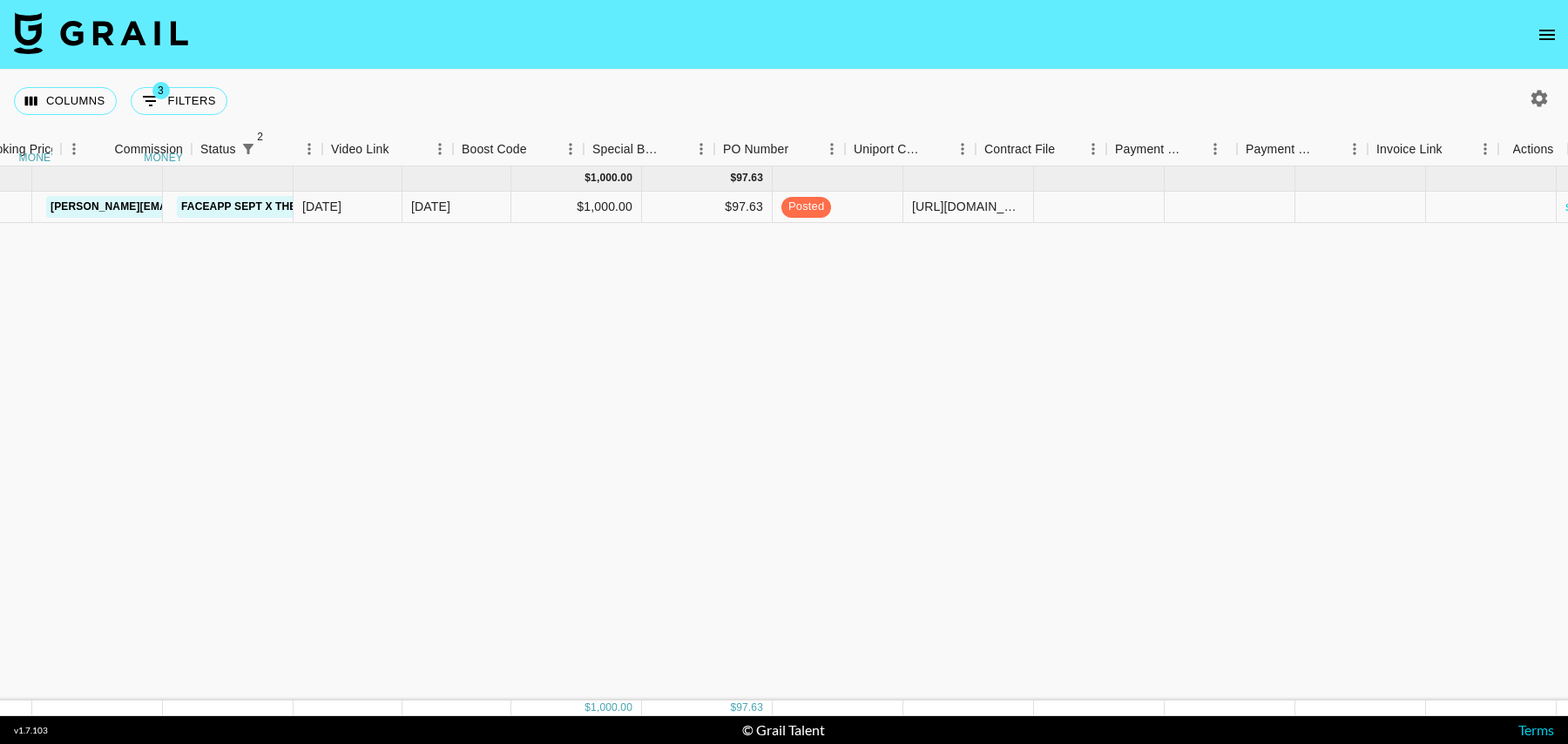
scroll to position [0, 1258]
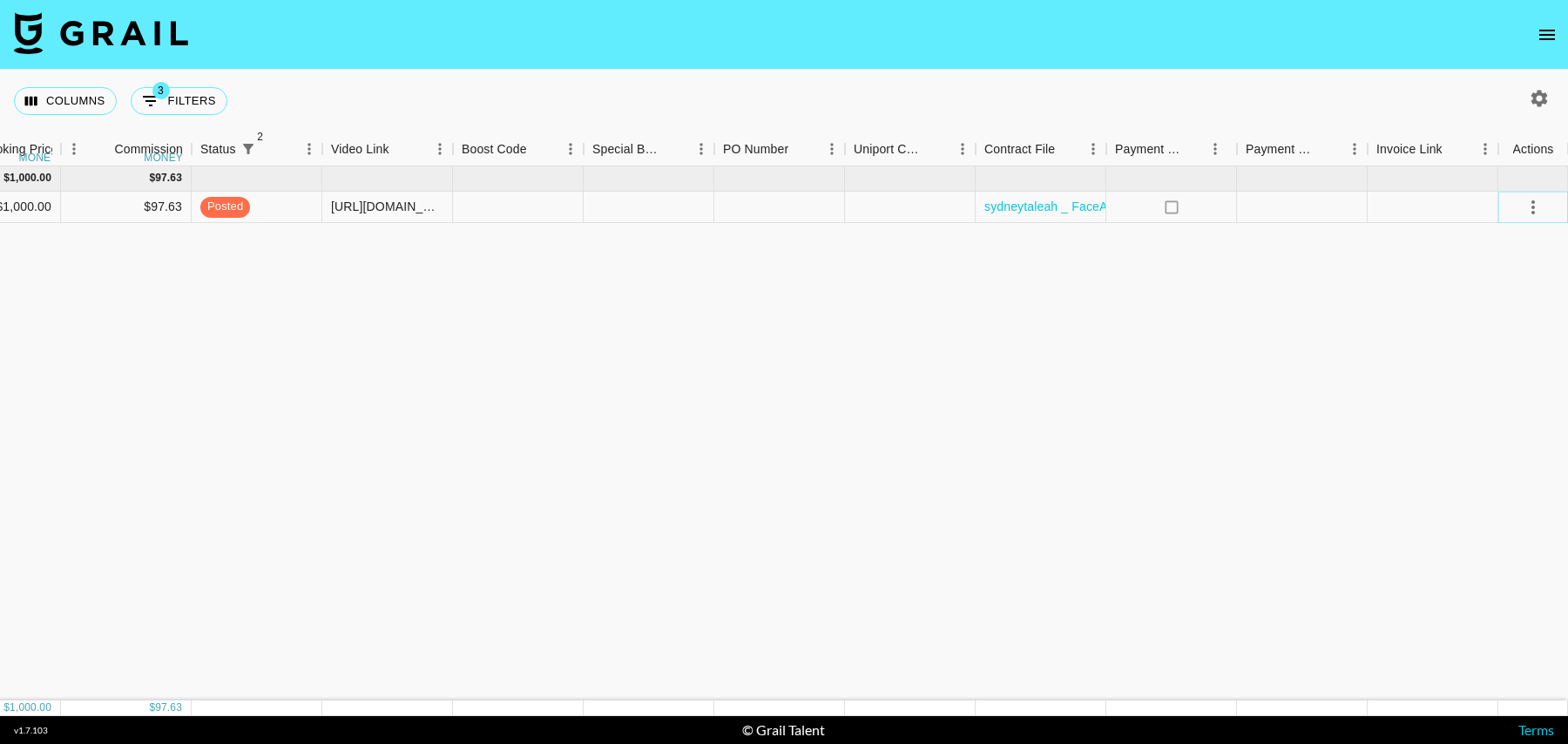
click at [1541, 200] on icon "select merge strategy" at bounding box center [1533, 207] width 20 height 20
click at [1495, 372] on div "Approve" at bounding box center [1495, 369] width 53 height 20
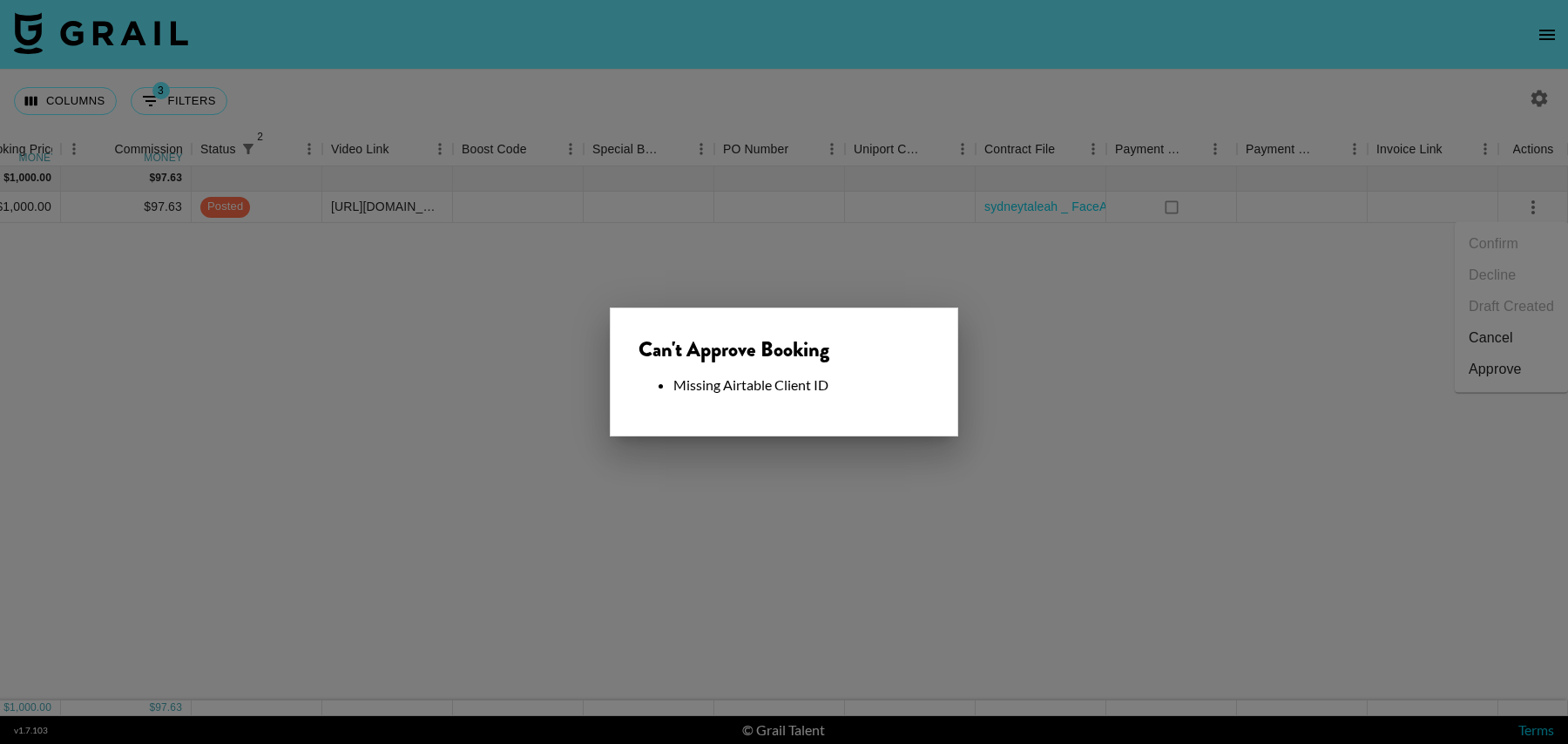
click at [918, 462] on div at bounding box center [784, 372] width 1568 height 744
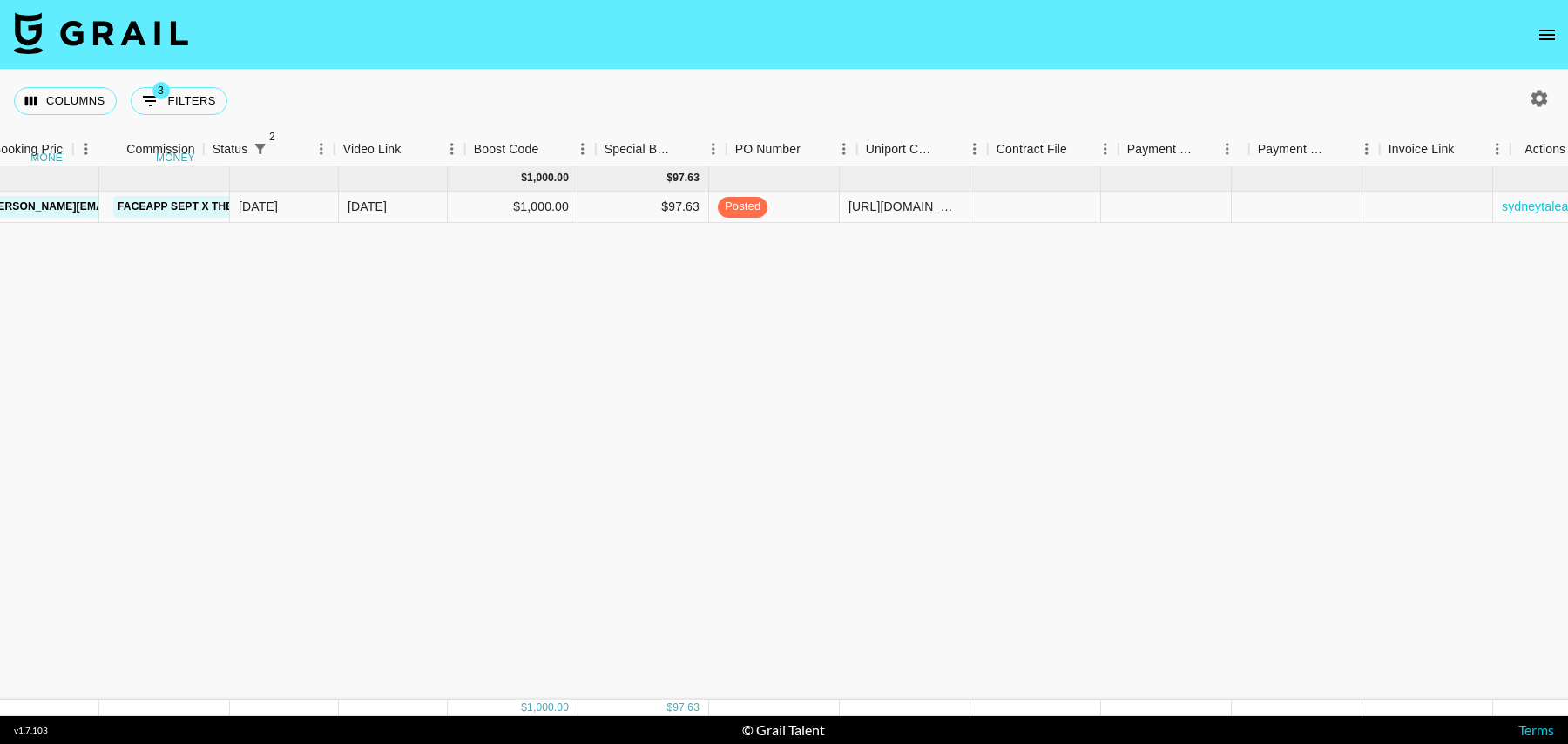
scroll to position [0, 0]
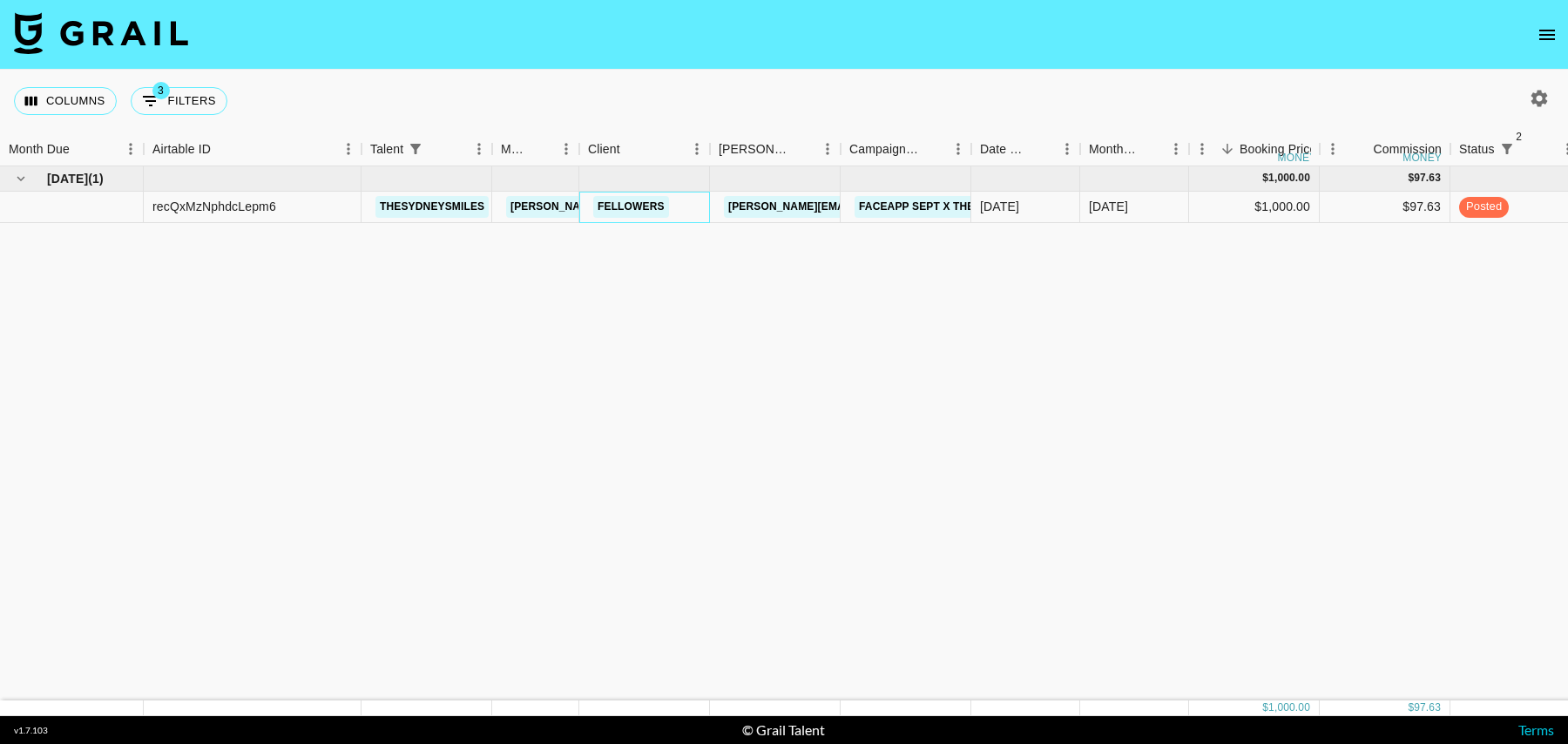
click at [692, 208] on div "Fellowers" at bounding box center [644, 207] width 131 height 32
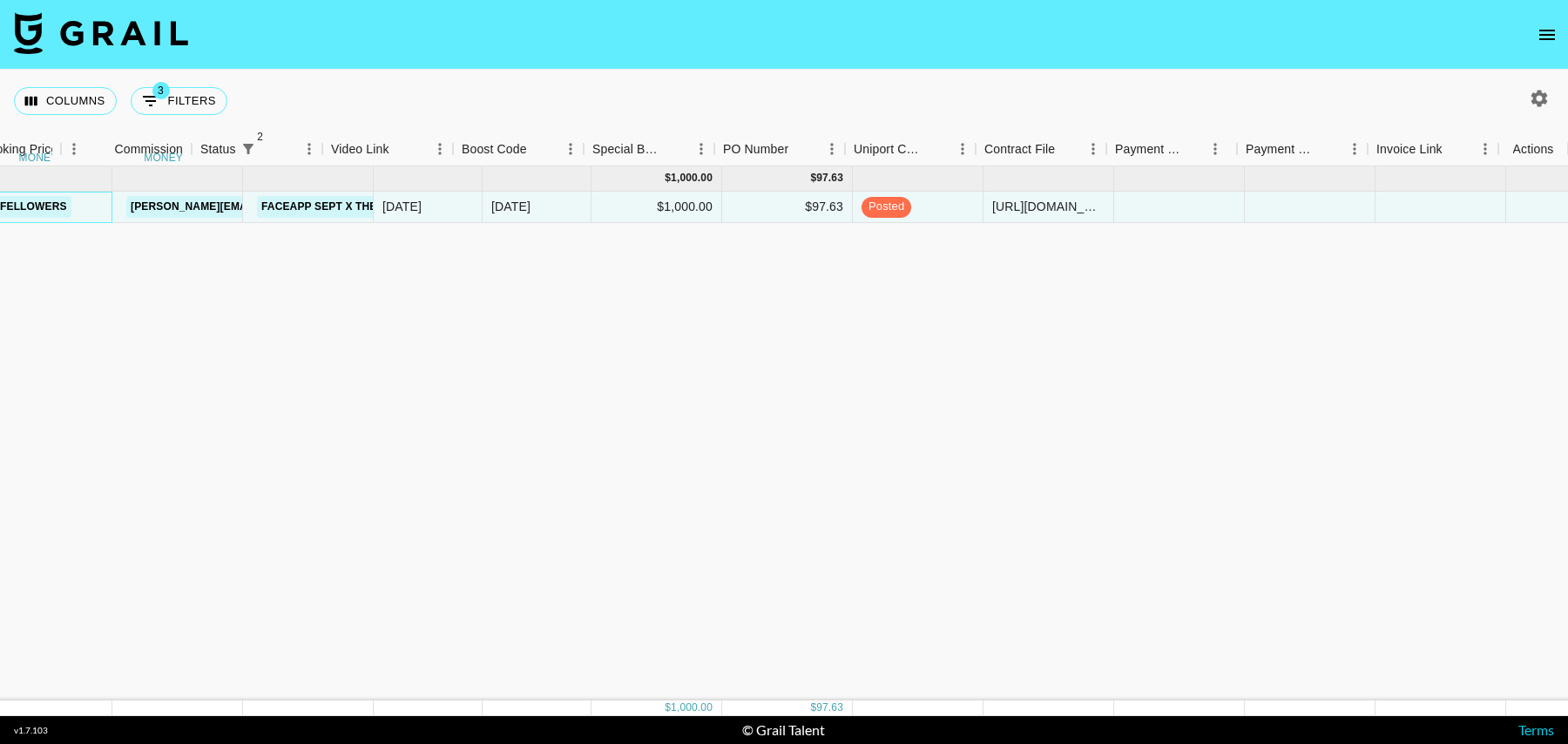
scroll to position [0, 1258]
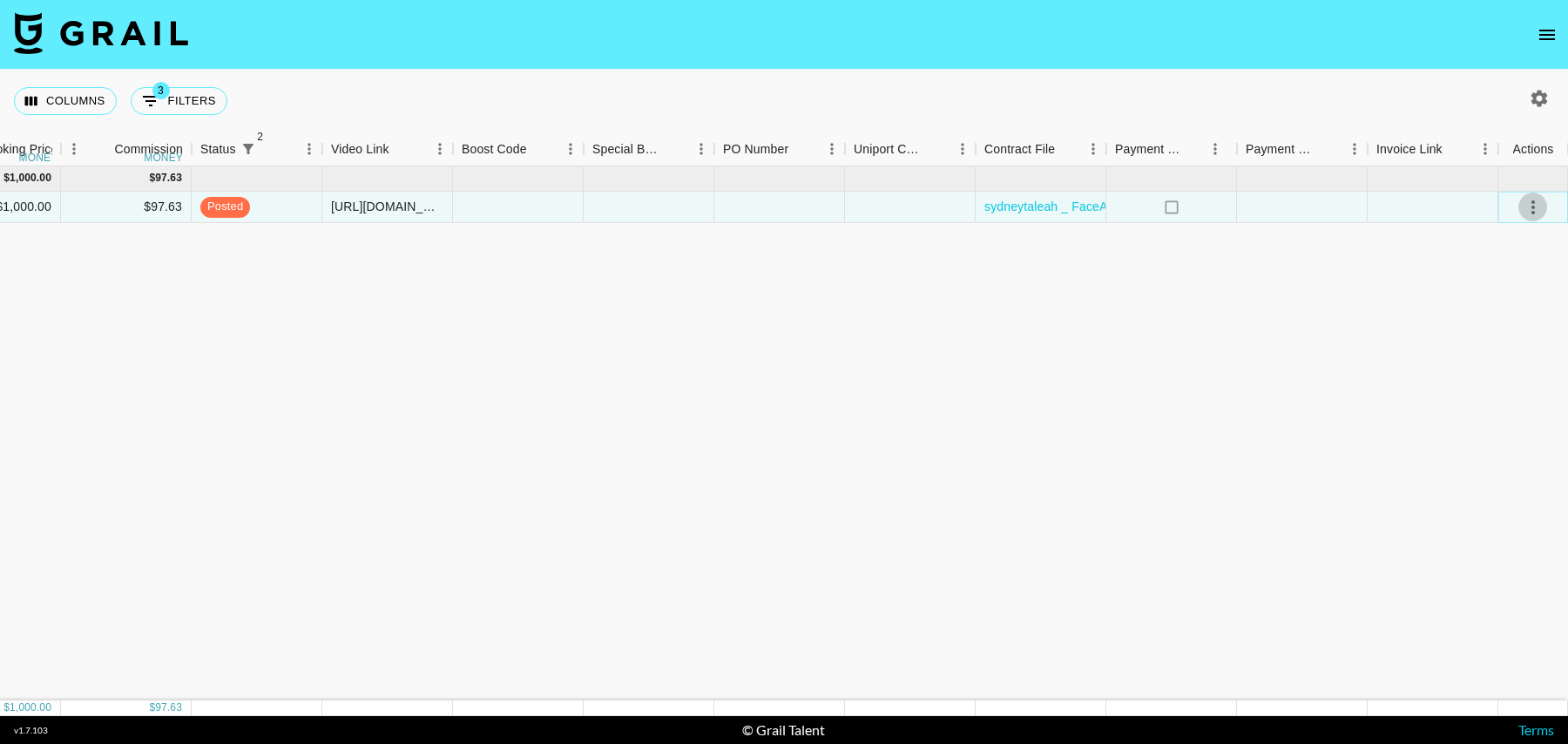
click at [1526, 208] on icon "select merge strategy" at bounding box center [1533, 207] width 20 height 20
click at [1478, 376] on div "Approve" at bounding box center [1495, 369] width 53 height 20
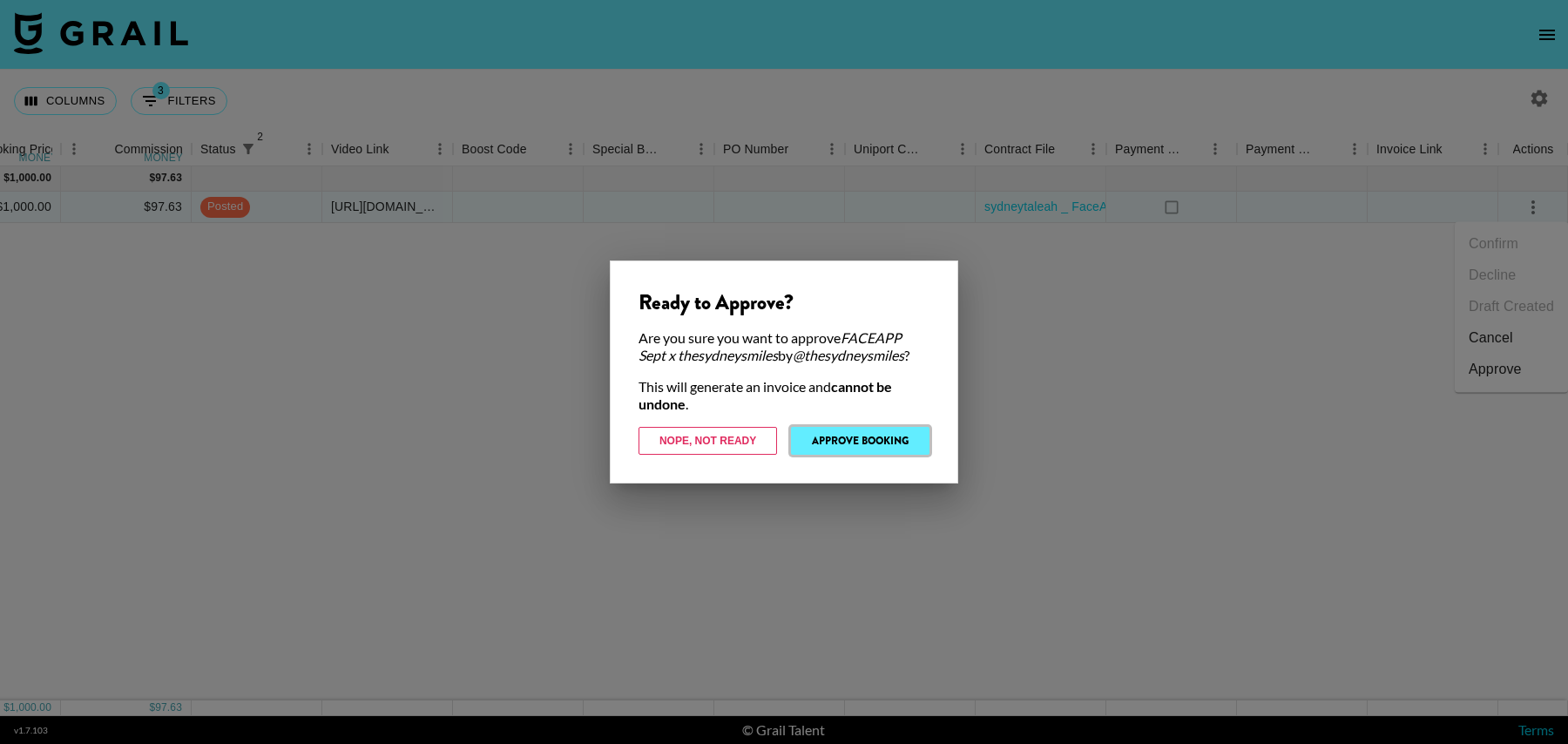
click at [880, 436] on button "Approve Booking" at bounding box center [860, 441] width 138 height 28
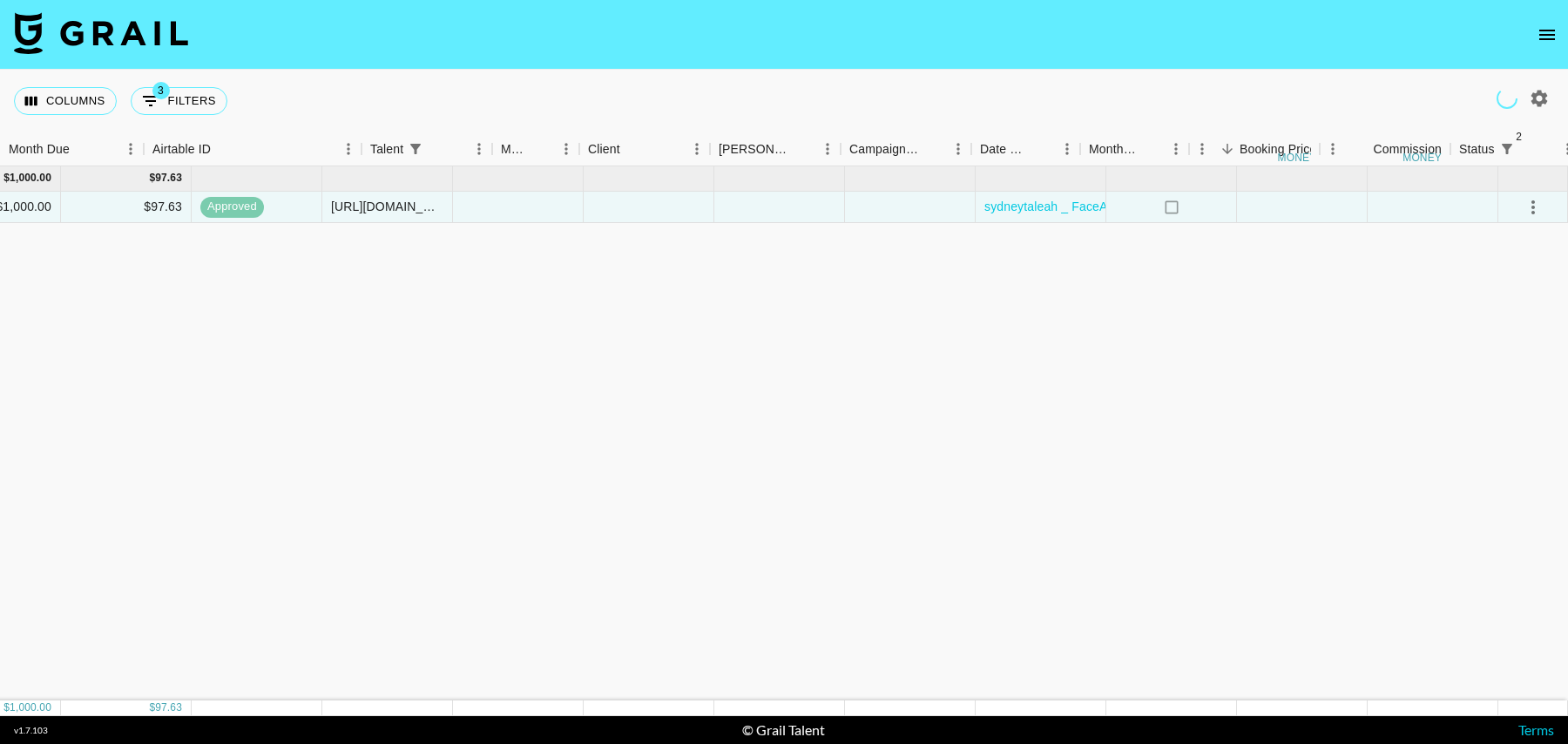
scroll to position [0, 0]
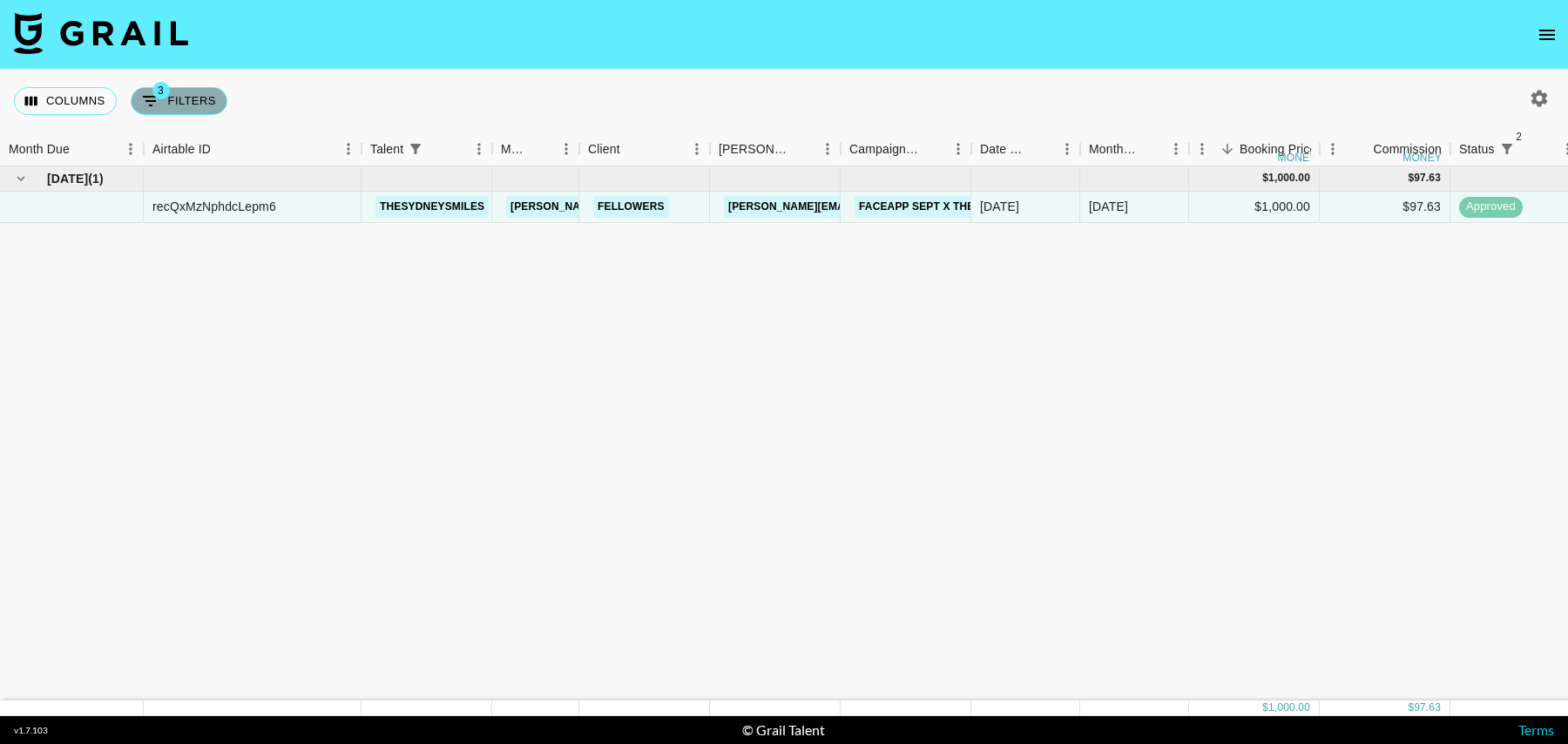
click at [164, 97] on span "3" at bounding box center [161, 90] width 18 height 18
select select "status"
select select "isNotAnyOf"
select select "status"
select select "isNotAnyOf"
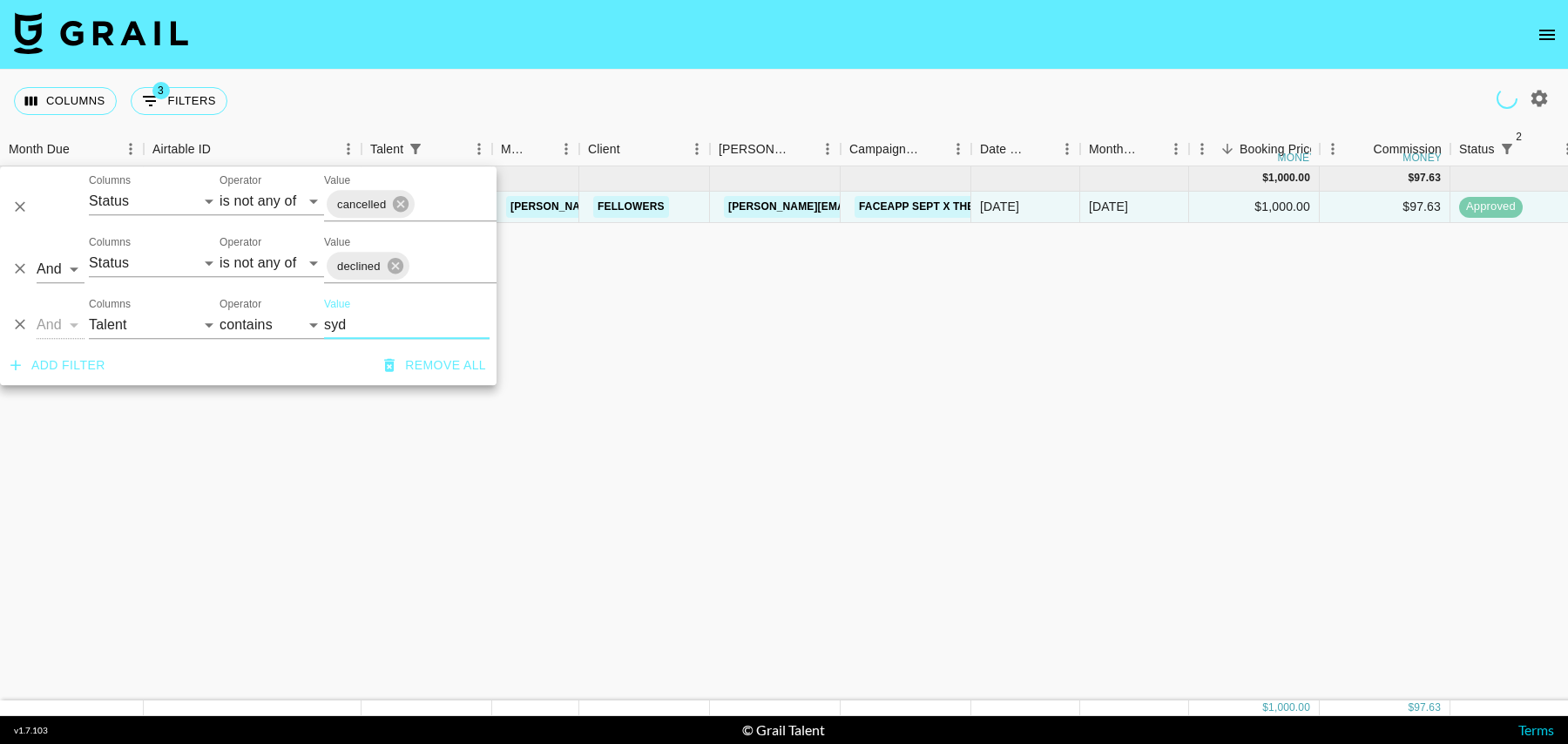
click at [86, 331] on div "And Or Columns Grail Platform ID Airtable ID Talent Manager Client Booker Campa…" at bounding box center [248, 318] width 496 height 56
click at [136, 338] on select "Grail Platform ID Airtable ID Talent Manager Client Booker Campaign (Type) Date…" at bounding box center [154, 326] width 131 height 28
click at [89, 312] on select "Grail Platform ID Airtable ID Talent Manager Client Booker Campaign (Type) Date…" at bounding box center [154, 326] width 131 height 28
click at [145, 336] on select "Grail Platform ID Airtable ID Talent Manager Client Booker Campaign (Type) Date…" at bounding box center [154, 326] width 131 height 28
select select "airtableId"
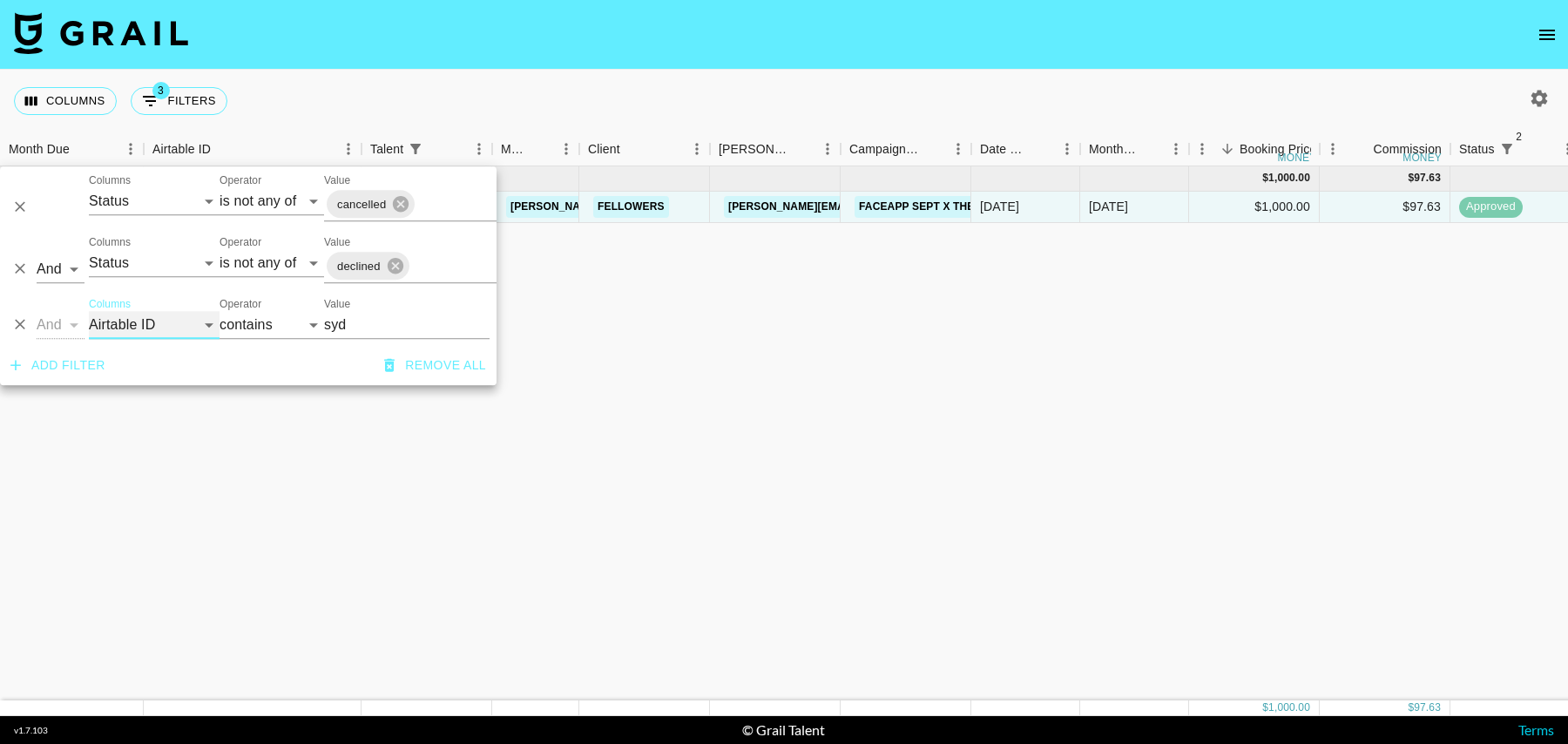
click at [89, 312] on select "Grail Platform ID Airtable ID Talent Manager Client Booker Campaign (Type) Date…" at bounding box center [154, 326] width 131 height 28
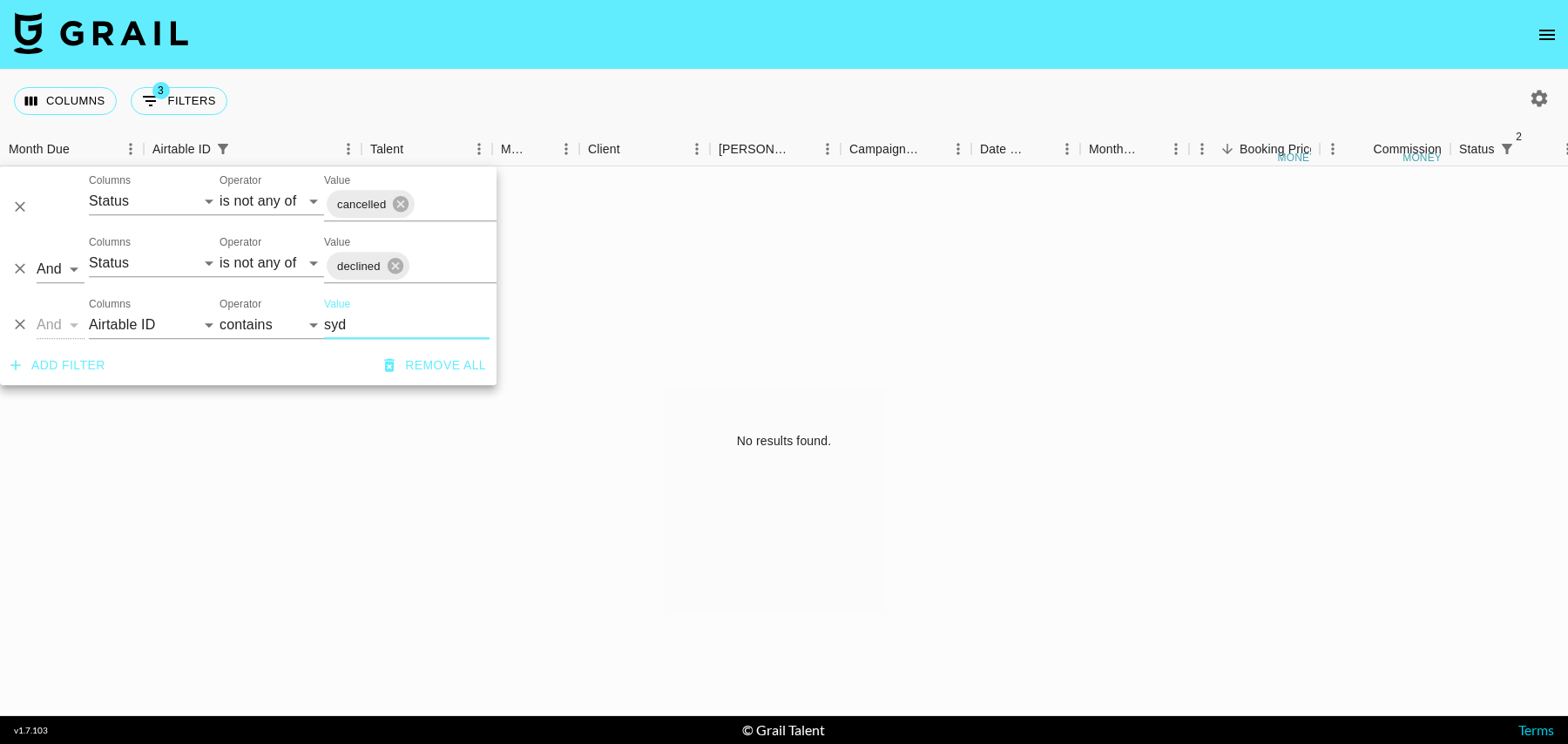
click at [377, 328] on input "syd" at bounding box center [407, 326] width 165 height 28
paste input "recYT8uz2hhGaBfTy"
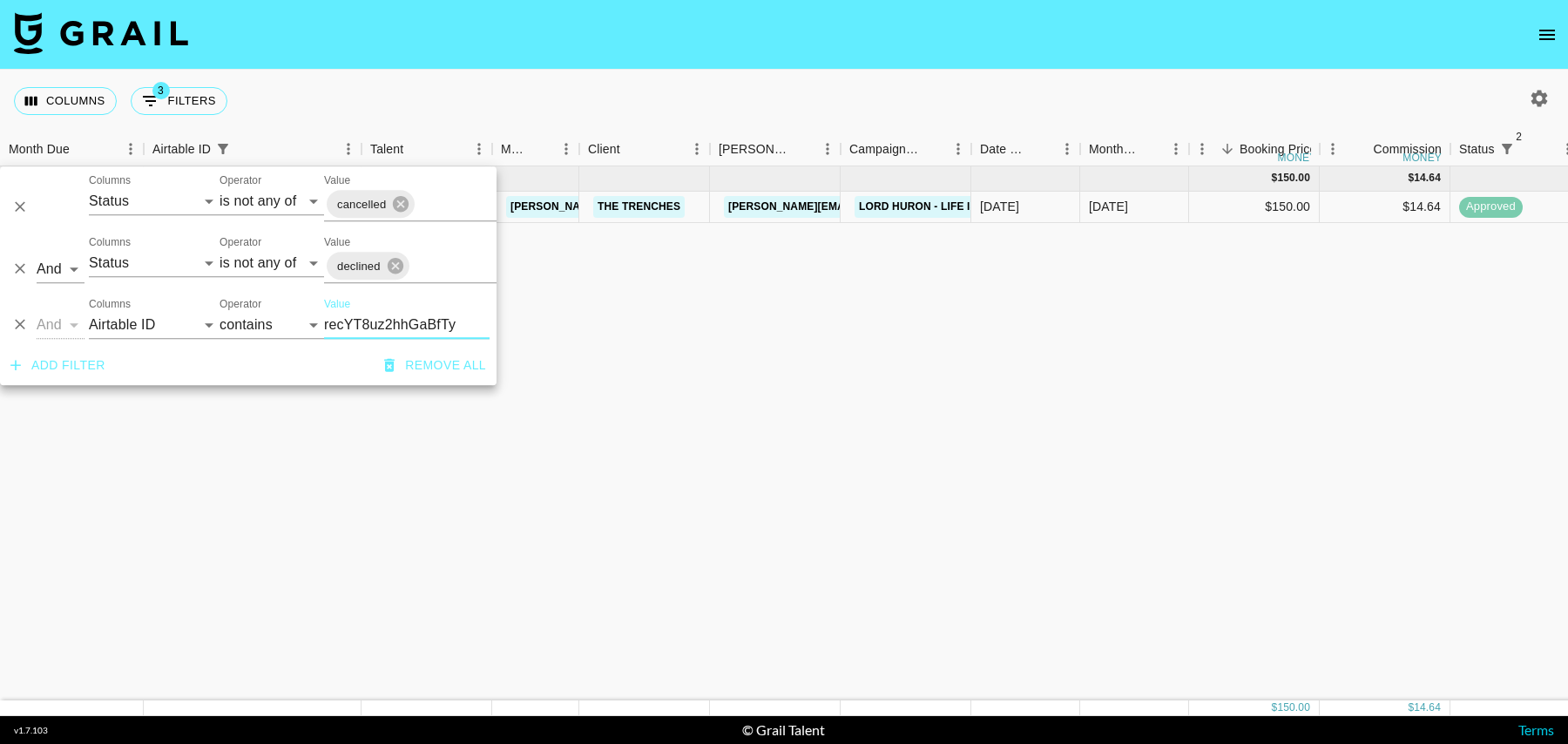
type input "recYT8uz2hhGaBfTy"
click at [722, 368] on div "Aug '25 ( 1 ) $ 150.00 $ 14.64 recYT8uz2hhGaBfTy charlotte.sunn tancredi@grail-…" at bounding box center [1413, 433] width 2826 height 534
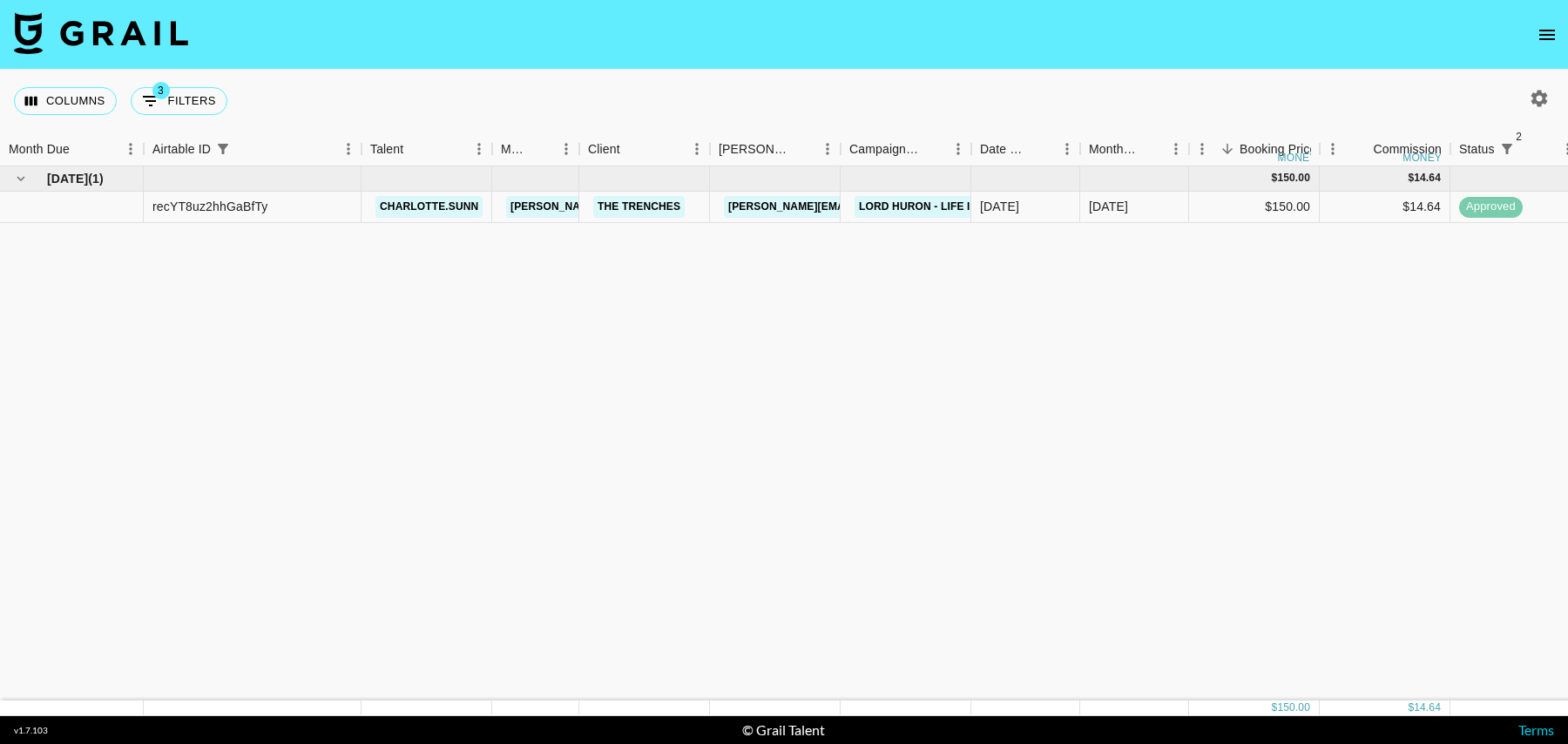
click at [188, 105] on button "3 Filters" at bounding box center [179, 101] width 97 height 28
select select "status"
select select "isNotAnyOf"
select select "status"
select select "isNotAnyOf"
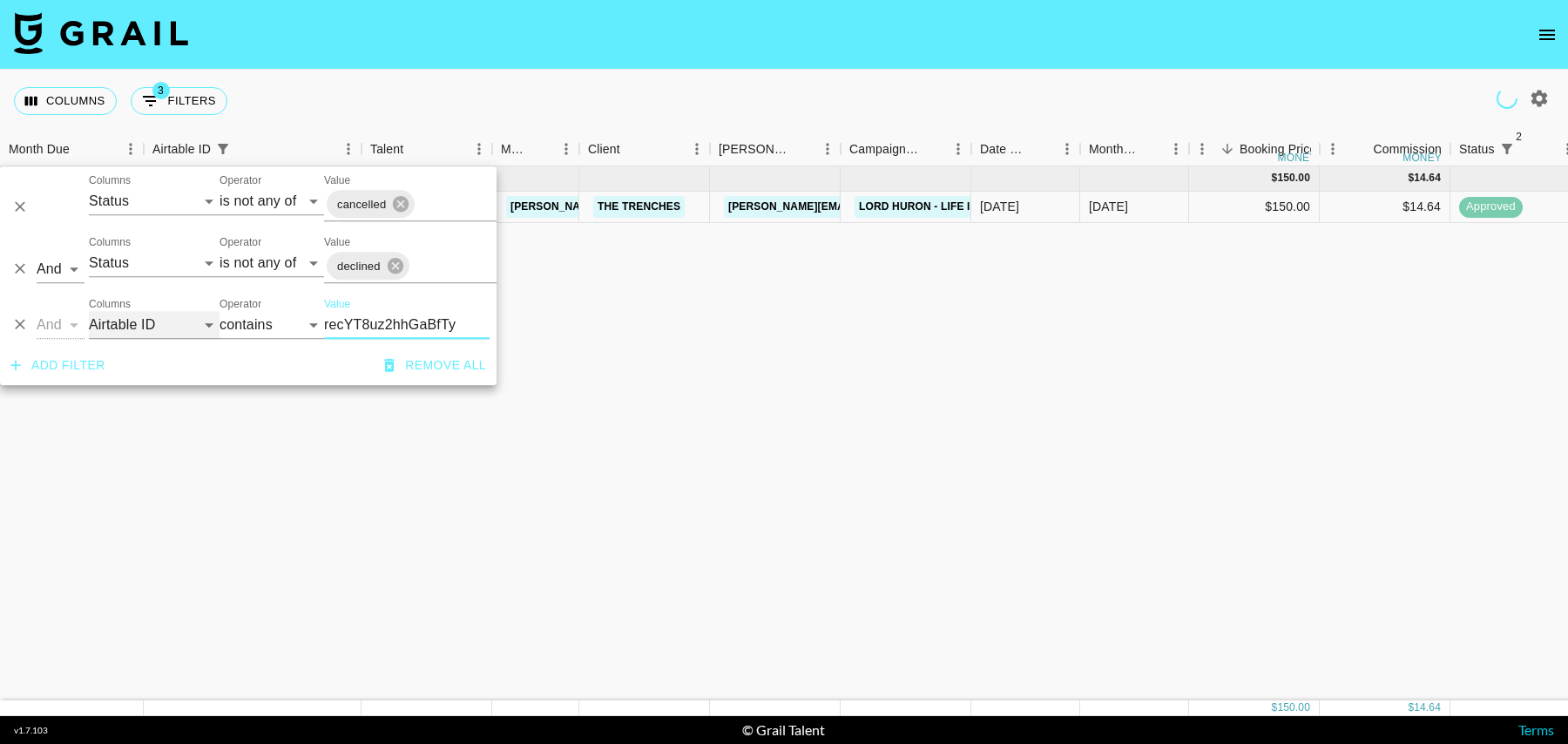
click at [124, 338] on select "Grail Platform ID Airtable ID Talent Manager Client Booker Campaign (Type) Date…" at bounding box center [154, 326] width 131 height 28
select select "talentName"
click at [89, 312] on select "Grail Platform ID Airtable ID Talent Manager Client Booker Campaign (Type) Date…" at bounding box center [154, 326] width 131 height 28
click at [386, 314] on input "recYT8uz2hhGaBfTy" at bounding box center [407, 326] width 165 height 28
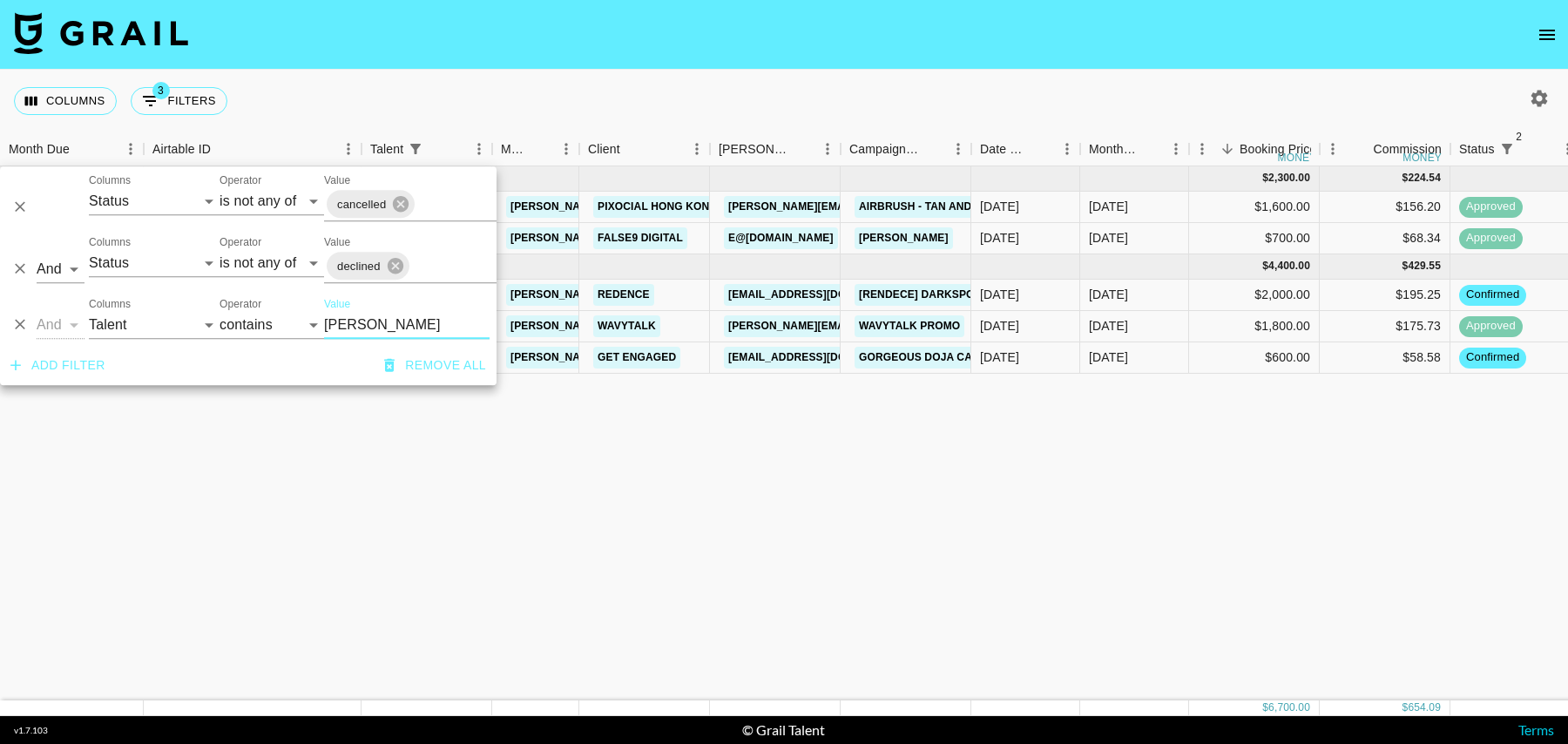
type input "[PERSON_NAME]"
click at [829, 441] on div "Aug '25 ( 2 ) $ 2,300.00 $ 224.54 recZb18VbL6lk9qii jada.tiara1 tancredi@grail-…" at bounding box center [1413, 433] width 2826 height 534
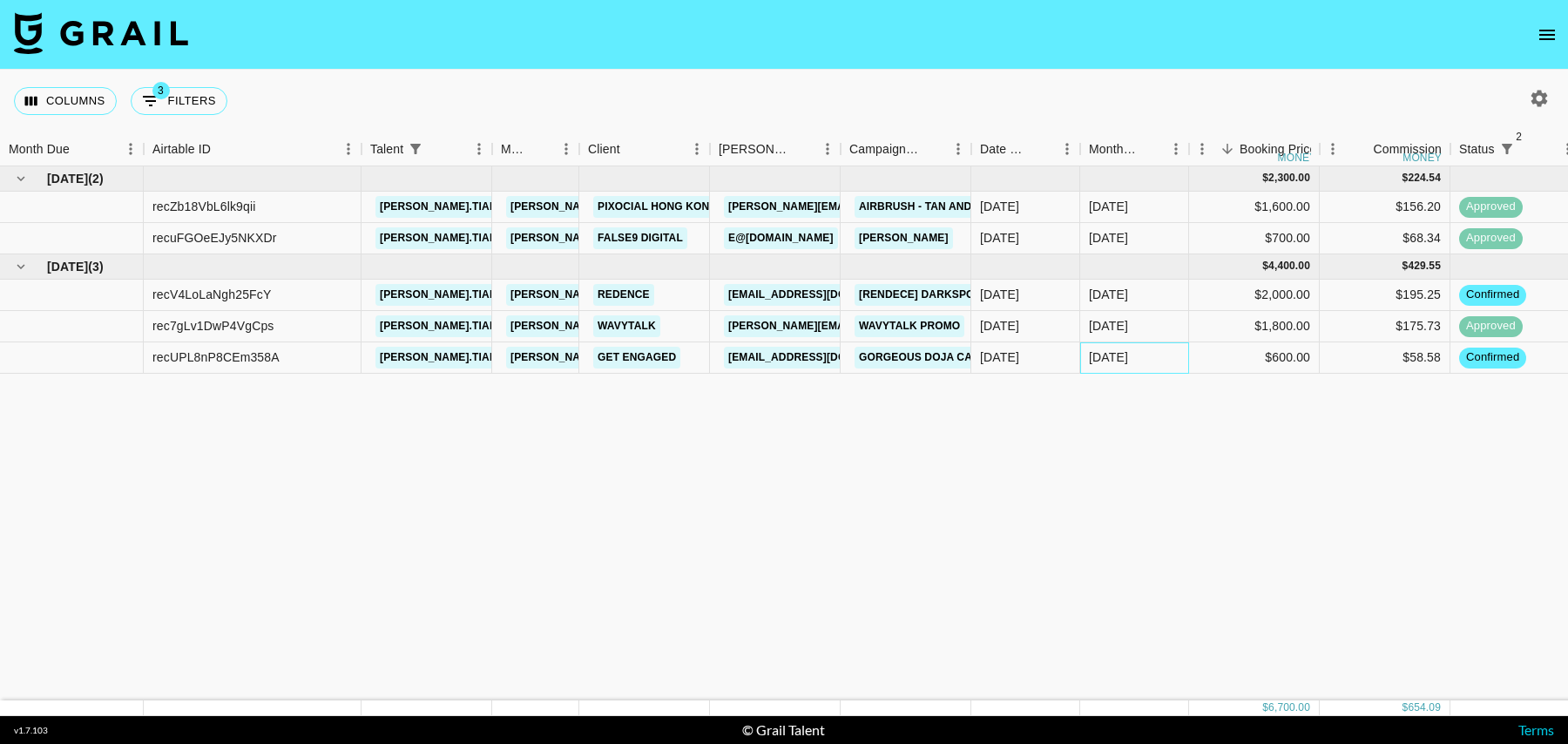
click at [1172, 359] on div "[DATE]" at bounding box center [1134, 358] width 109 height 32
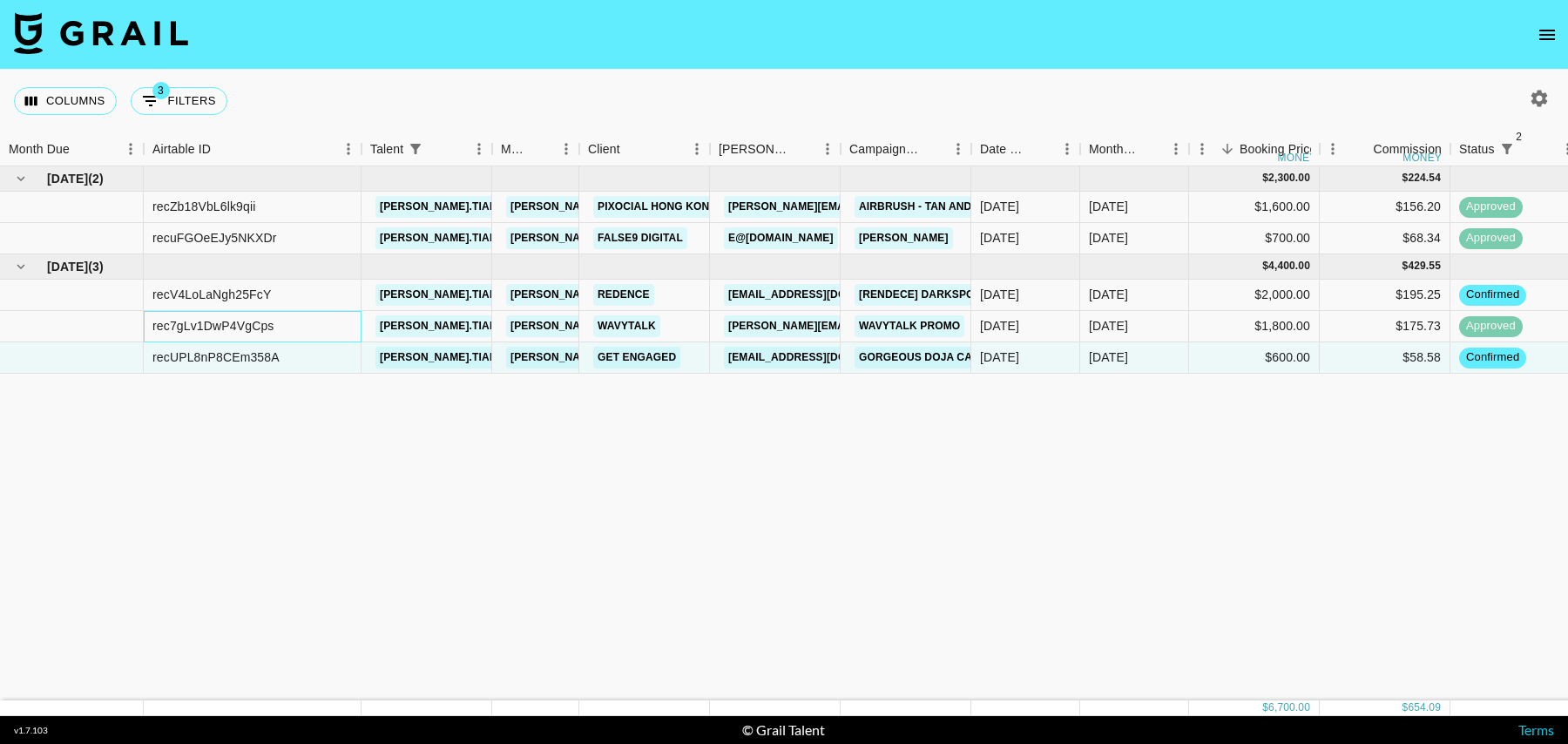
click at [257, 321] on div "rec7gLv1DwP4VgCps" at bounding box center [213, 326] width 122 height 18
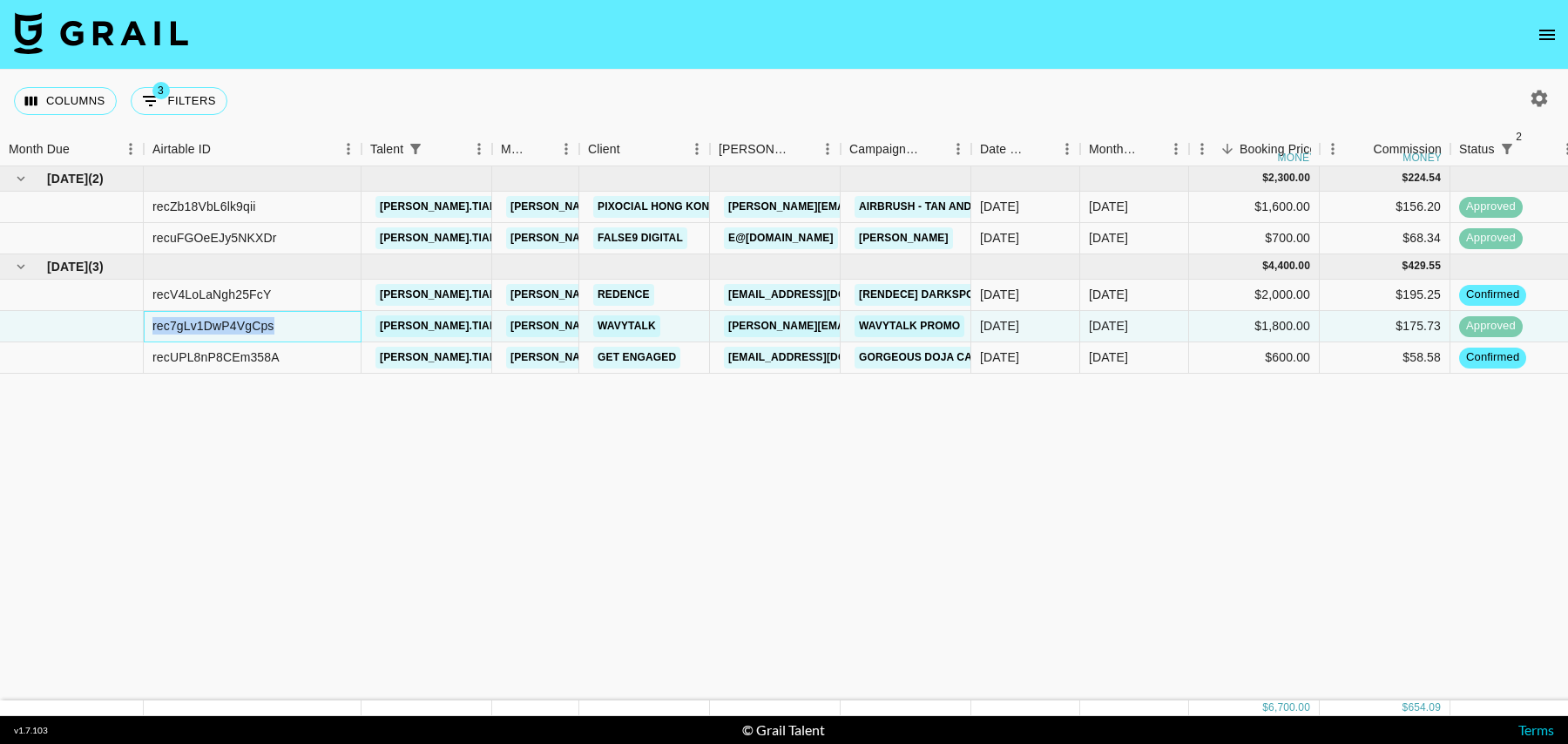
click at [257, 321] on div "rec7gLv1DwP4VgCps" at bounding box center [213, 326] width 122 height 18
copy div "rec7gLv1DwP4VgCps"
